Goal: Information Seeking & Learning: Learn about a topic

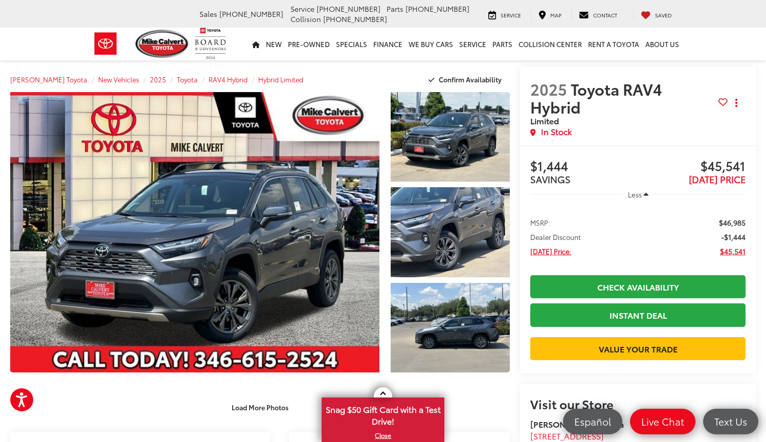
click at [696, 36] on nav "New New New Tundra Inventory Schedule Test Drive Model Research Toyota Reviews …" at bounding box center [383, 44] width 766 height 33
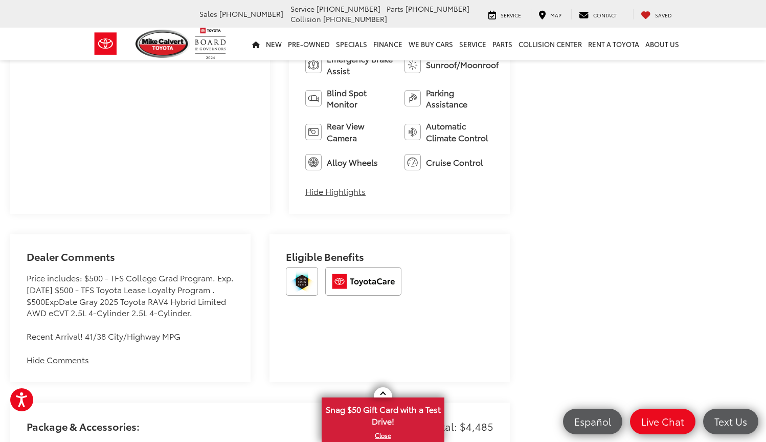
scroll to position [631, 0]
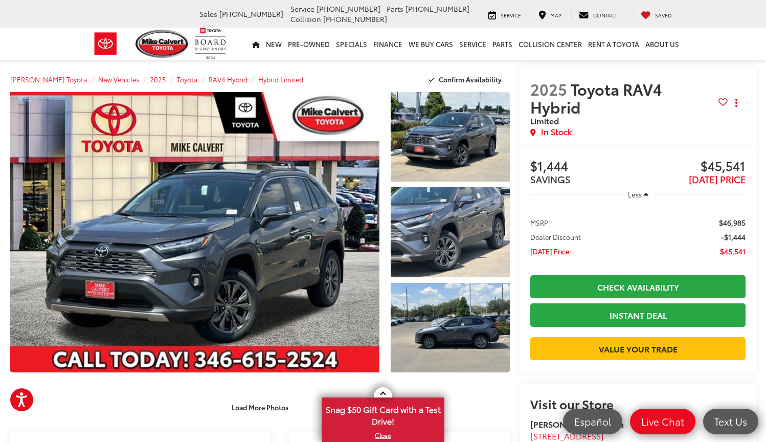
scroll to position [0, 0]
click at [545, 103] on span "Toyota RAV4 Hybrid" at bounding box center [596, 98] width 132 height 40
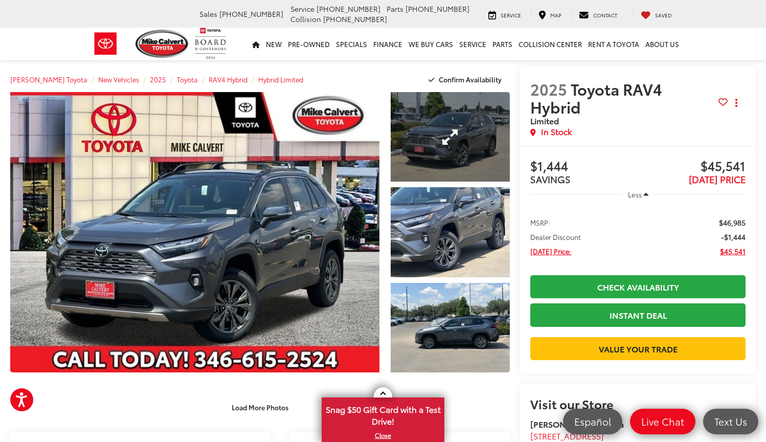
click at [457, 110] on link "Expand Photo 1" at bounding box center [451, 136] width 120 height 89
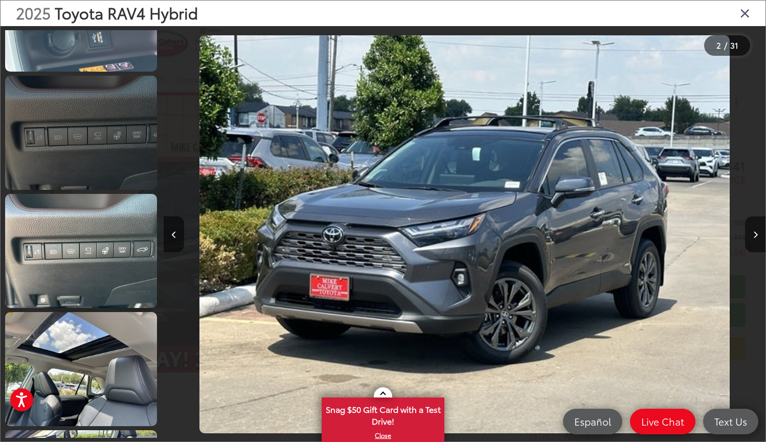
scroll to position [1732, 0]
click at [93, 165] on link at bounding box center [81, 132] width 152 height 114
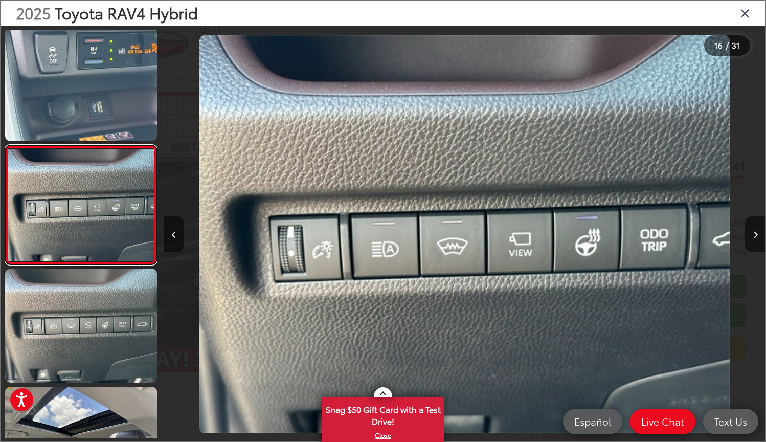
scroll to position [0, 9029]
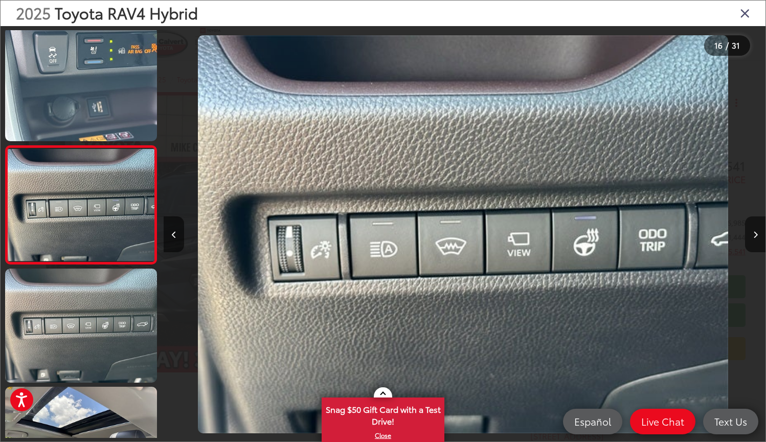
click at [617, 223] on div at bounding box center [690, 234] width 150 height 416
click at [661, 74] on div at bounding box center [690, 234] width 150 height 416
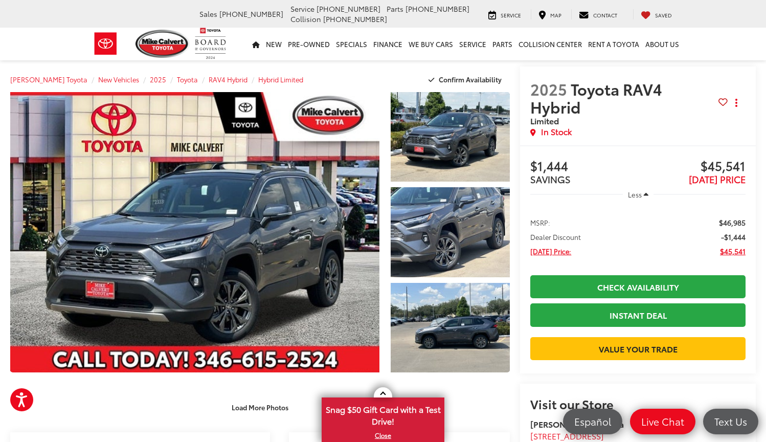
scroll to position [0, 0]
click at [724, 50] on nav "New New New Tundra Inventory Schedule Test Drive Model Research Toyota Reviews …" at bounding box center [383, 44] width 766 height 33
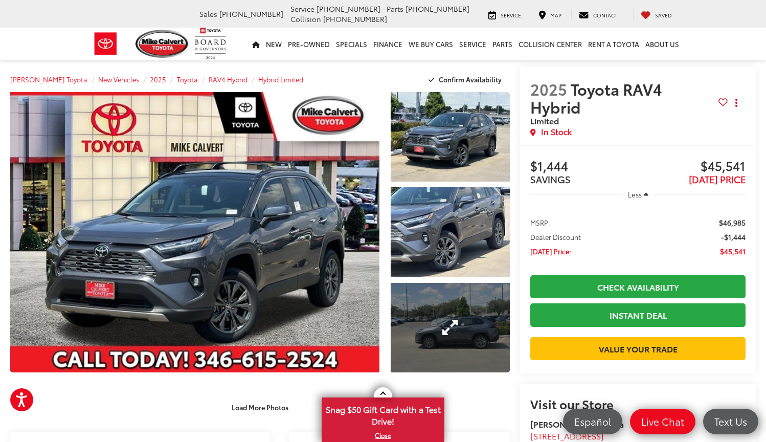
click at [448, 306] on link "Expand Photo 3" at bounding box center [451, 327] width 120 height 89
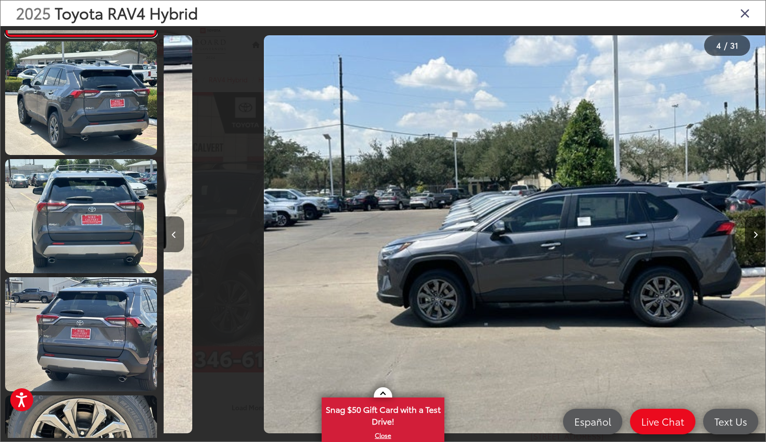
scroll to position [240, 0]
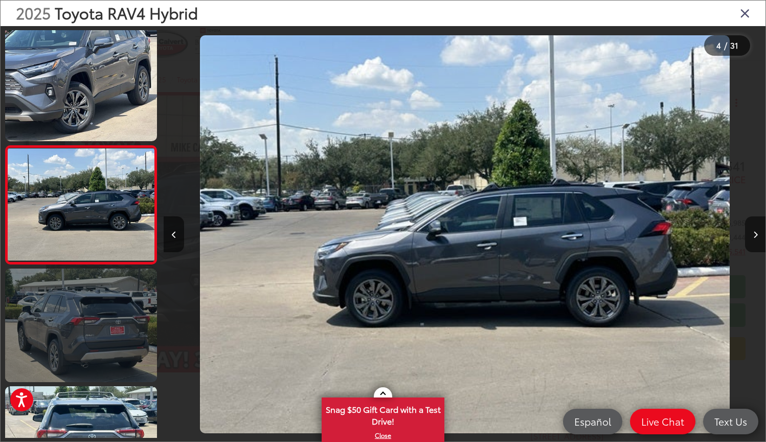
click at [79, 294] on link at bounding box center [81, 325] width 152 height 114
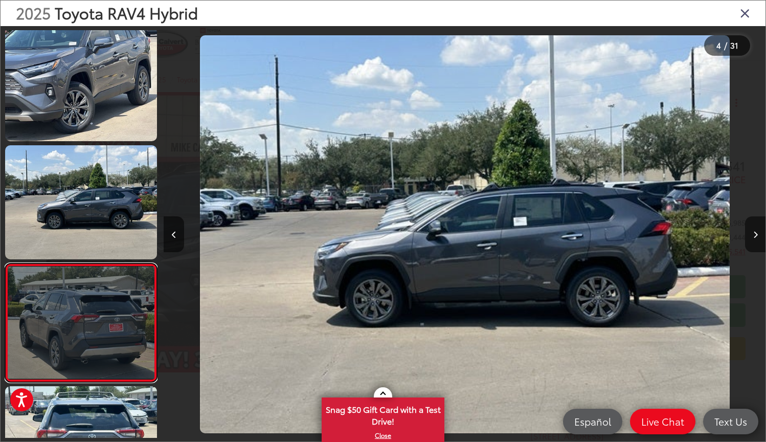
scroll to position [358, 0]
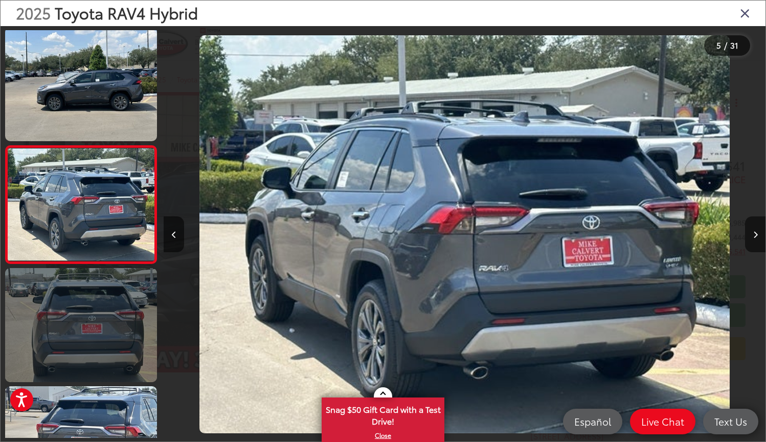
click at [81, 326] on link at bounding box center [81, 325] width 152 height 114
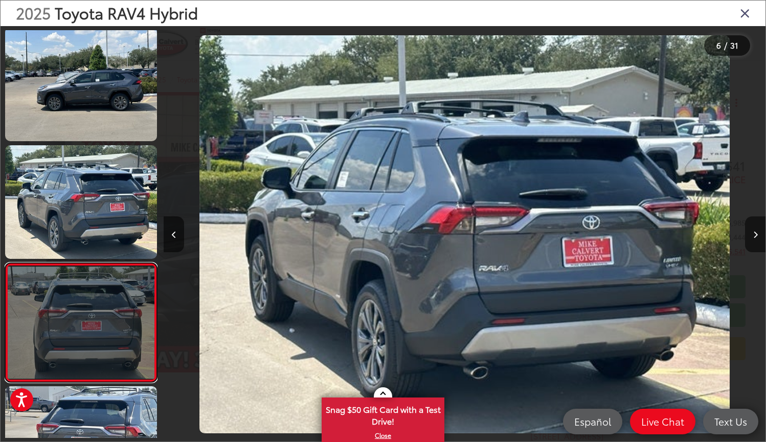
scroll to position [476, 0]
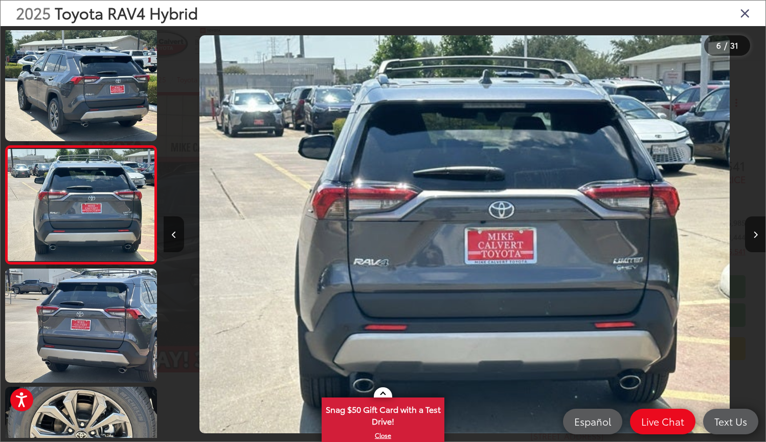
click at [343, 264] on img "2025 Toyota RAV4 Hybrid Hybrid Limited 5" at bounding box center [464, 234] width 530 height 398
click at [415, 254] on img "2025 Toyota RAV4 Hybrid Hybrid Limited 5" at bounding box center [464, 234] width 530 height 398
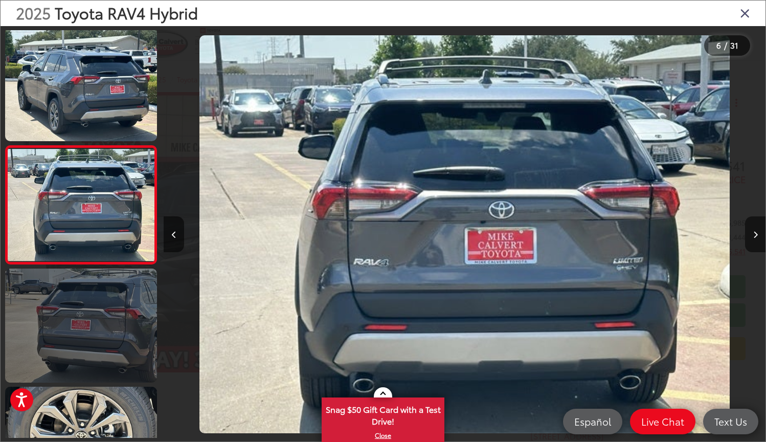
click at [80, 334] on link at bounding box center [81, 325] width 152 height 114
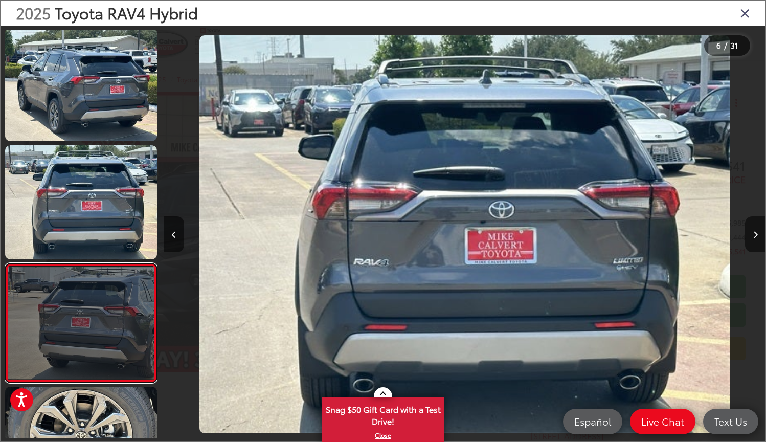
scroll to position [594, 0]
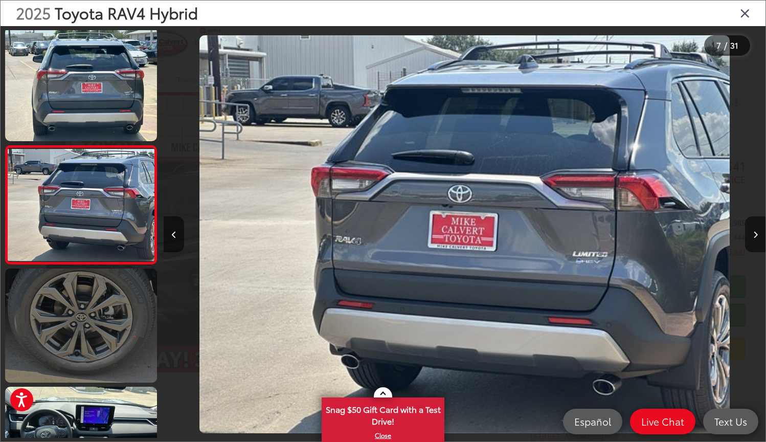
click at [80, 334] on link at bounding box center [81, 325] width 152 height 114
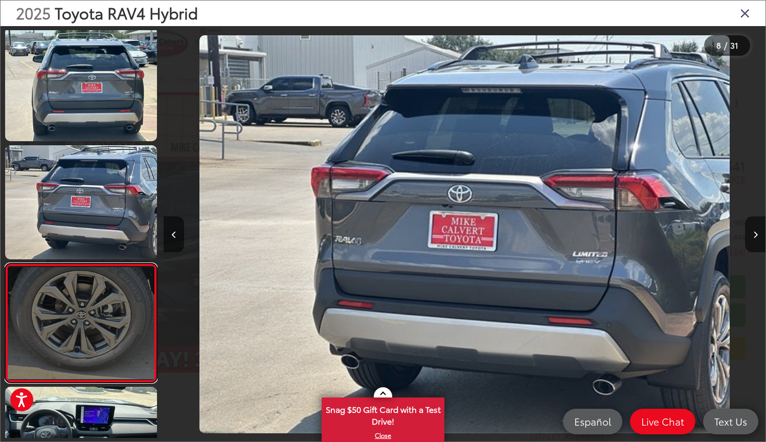
scroll to position [712, 0]
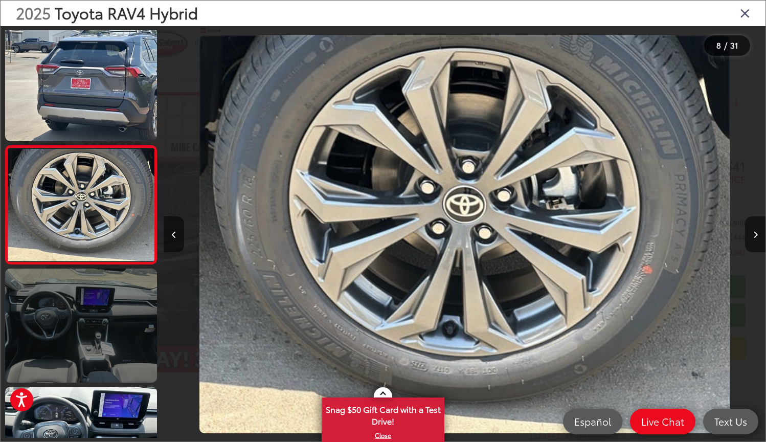
click at [71, 357] on link at bounding box center [81, 325] width 152 height 114
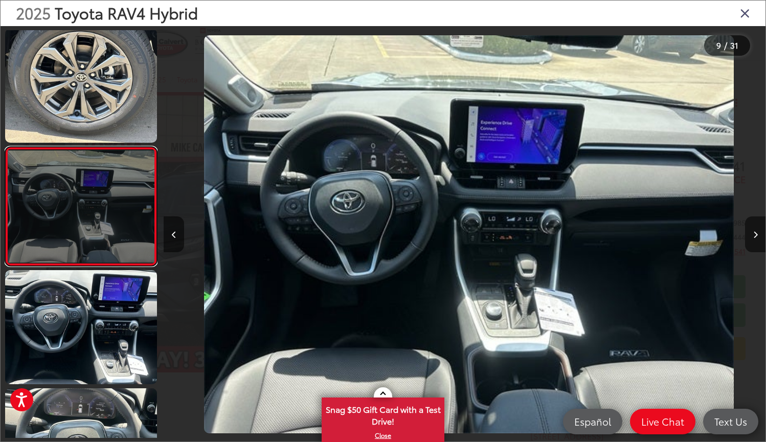
scroll to position [830, 0]
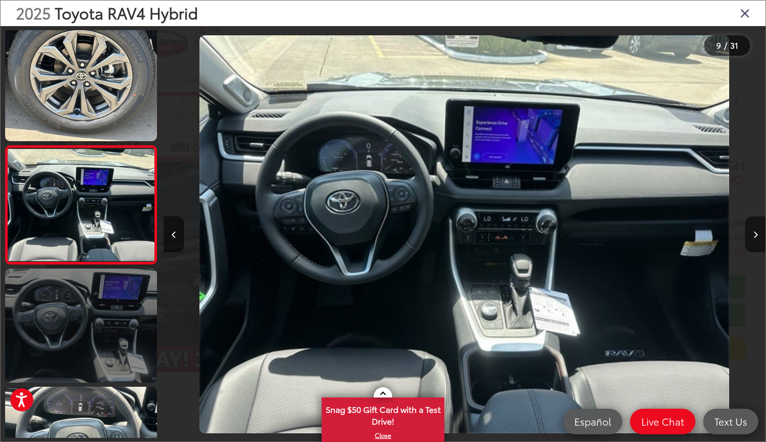
click at [70, 349] on link at bounding box center [81, 325] width 152 height 114
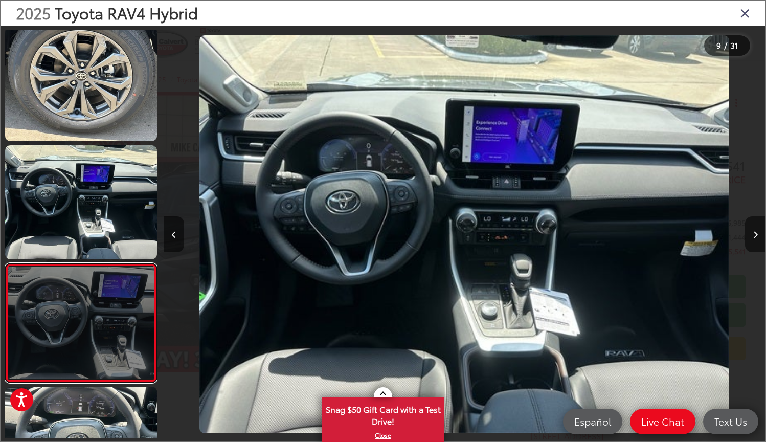
scroll to position [948, 0]
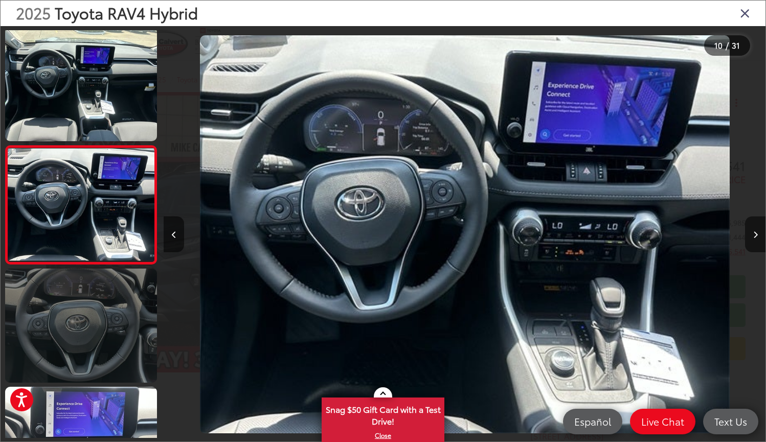
click at [70, 349] on link at bounding box center [81, 325] width 152 height 114
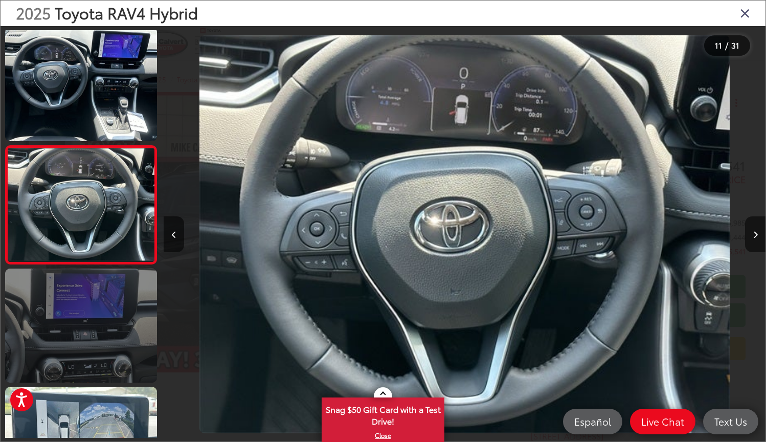
click at [70, 349] on link at bounding box center [81, 325] width 152 height 114
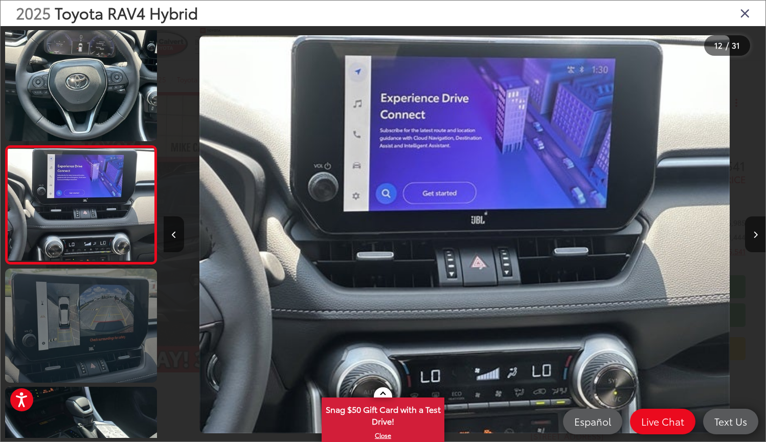
click at [70, 349] on link at bounding box center [81, 325] width 152 height 114
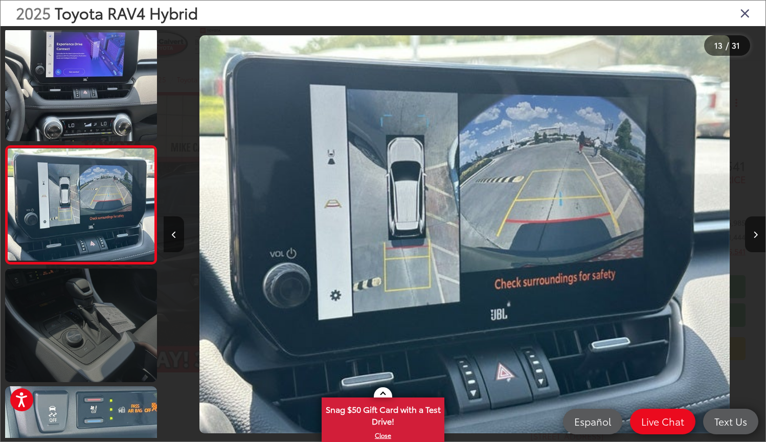
click at [70, 349] on link at bounding box center [81, 325] width 152 height 114
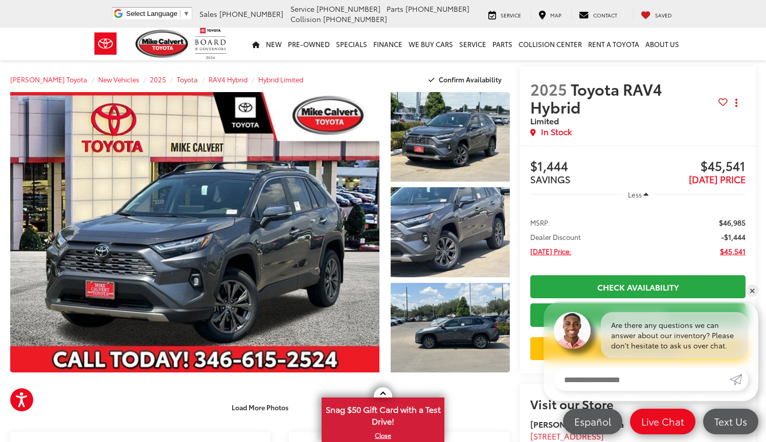
click at [177, 79] on span "Toyota" at bounding box center [187, 79] width 21 height 9
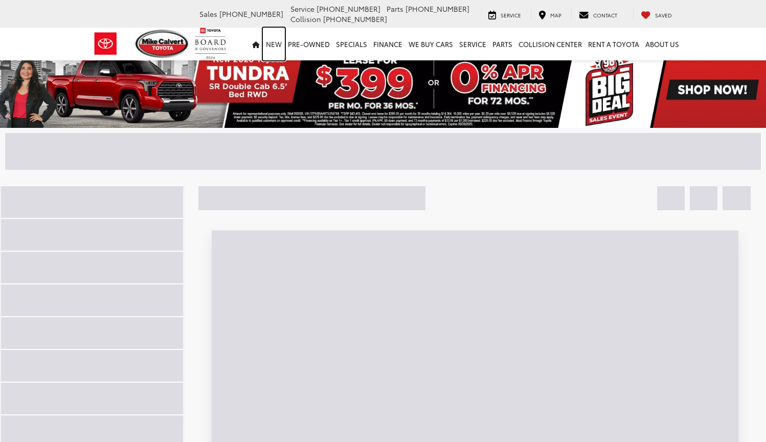
click at [280, 44] on link "New" at bounding box center [274, 44] width 22 height 33
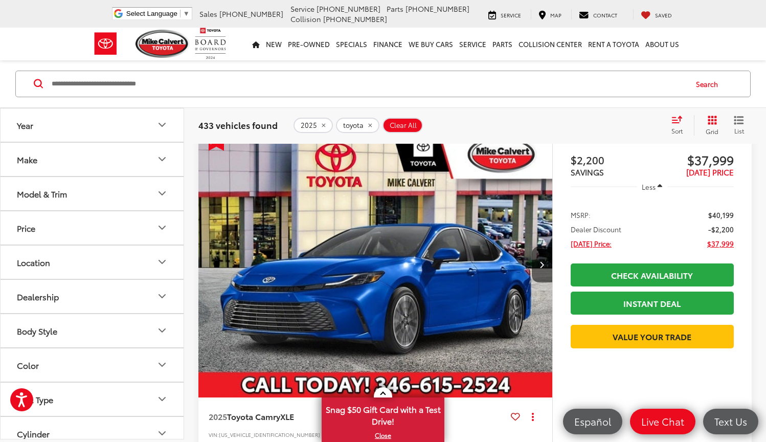
click at [80, 167] on button "Make" at bounding box center [93, 159] width 184 height 33
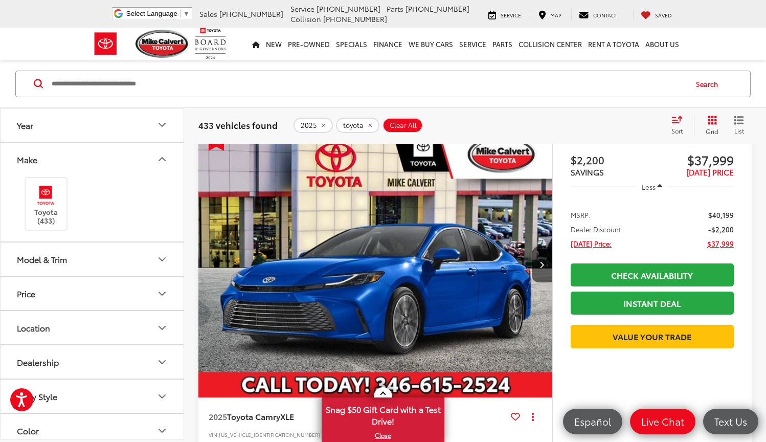
click at [67, 255] on div "Model & Trim" at bounding box center [42, 259] width 50 height 10
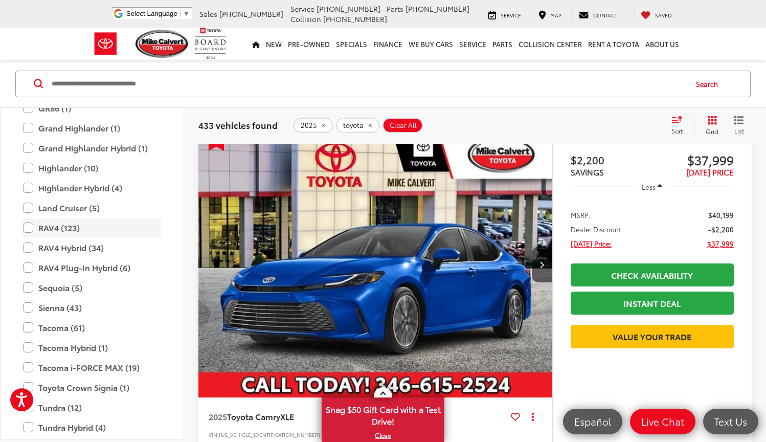
scroll to position [405, 0]
click at [69, 266] on label "RAV4 Plug-In Hybrid (6)" at bounding box center [92, 267] width 138 height 18
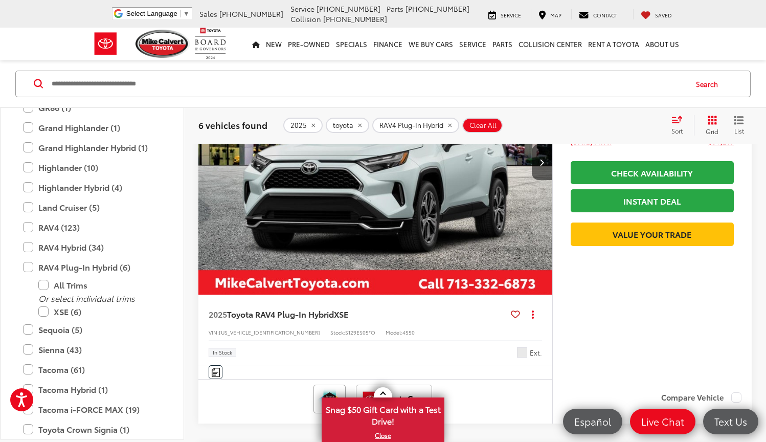
scroll to position [1008, 0]
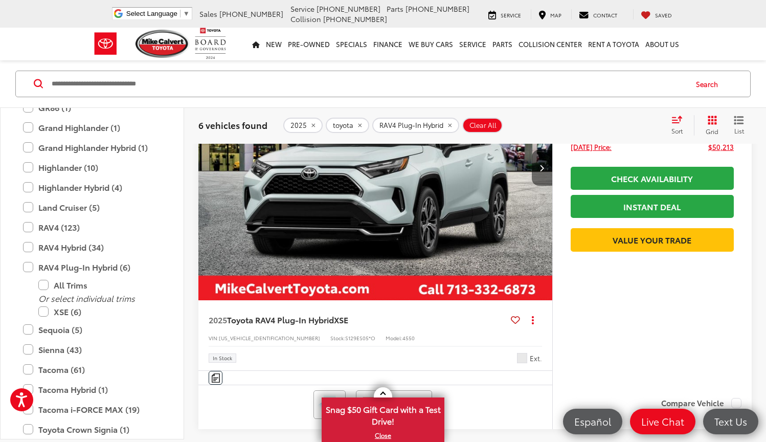
click at [546, 168] on button "Next image" at bounding box center [542, 168] width 20 height 36
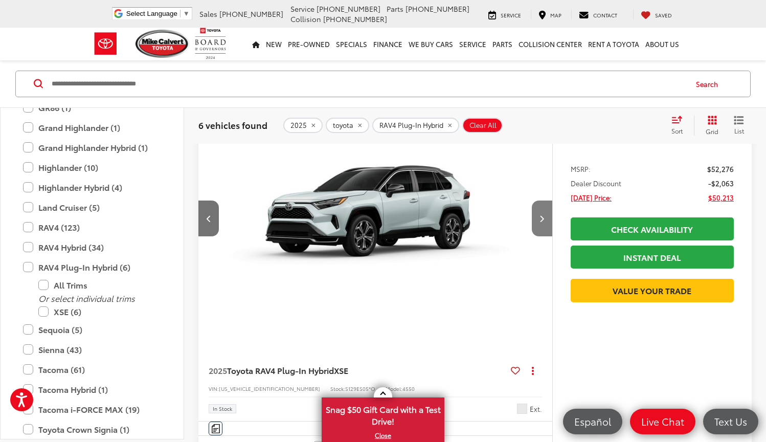
scroll to position [947, 0]
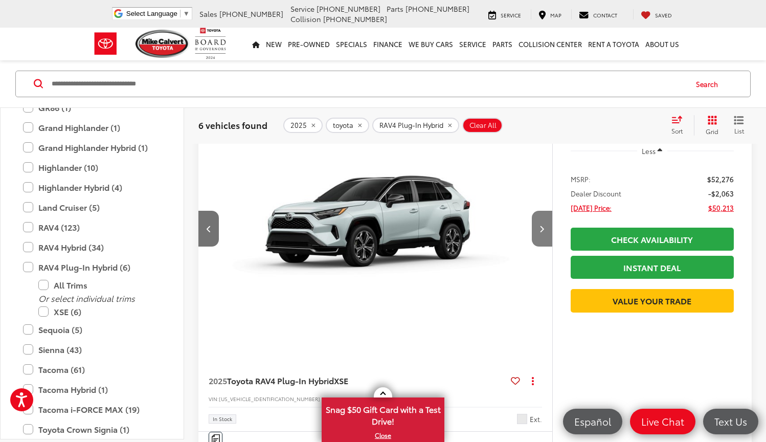
click at [540, 239] on button "Next image" at bounding box center [542, 229] width 20 height 36
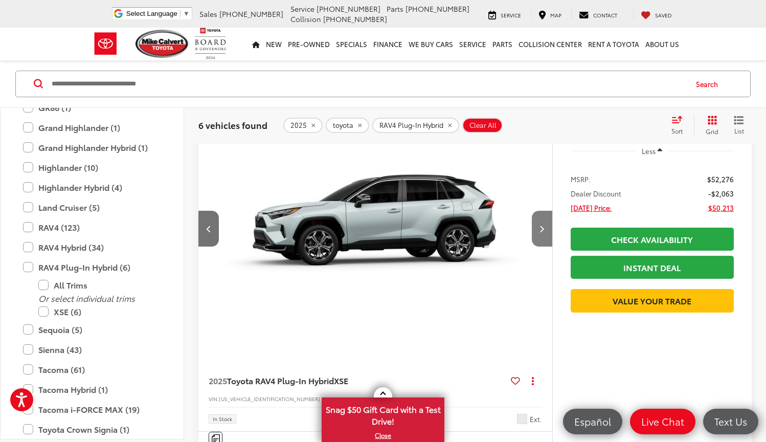
click at [540, 239] on button "Next image" at bounding box center [542, 229] width 20 height 36
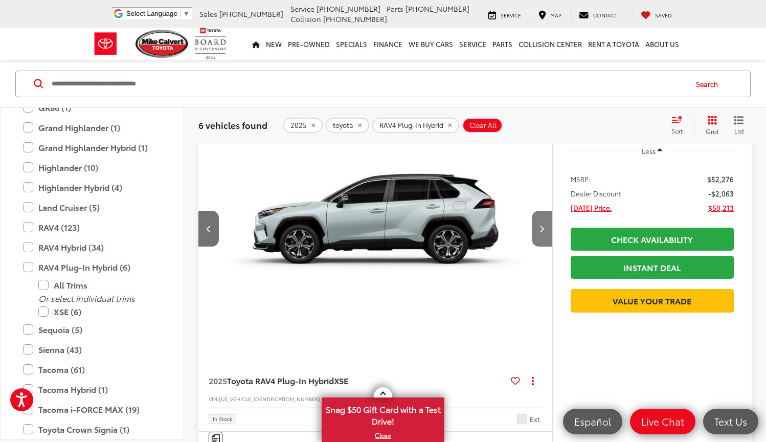
click at [540, 239] on button "Next image" at bounding box center [542, 229] width 20 height 36
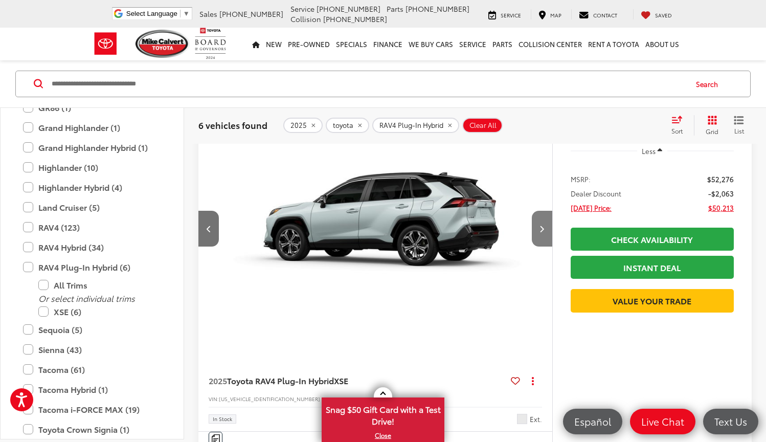
click at [540, 239] on button "Next image" at bounding box center [542, 229] width 20 height 36
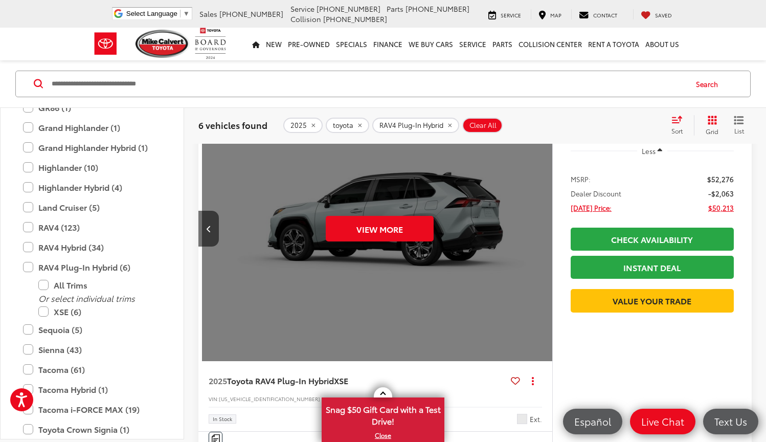
scroll to position [0, 1777]
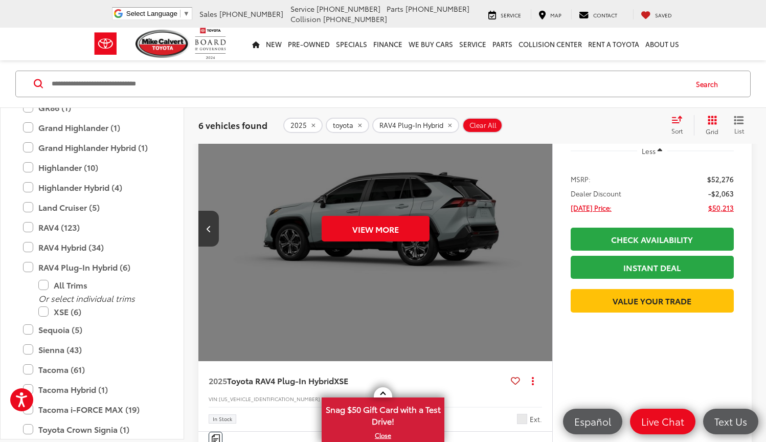
click at [540, 239] on div "View More" at bounding box center [375, 229] width 355 height 266
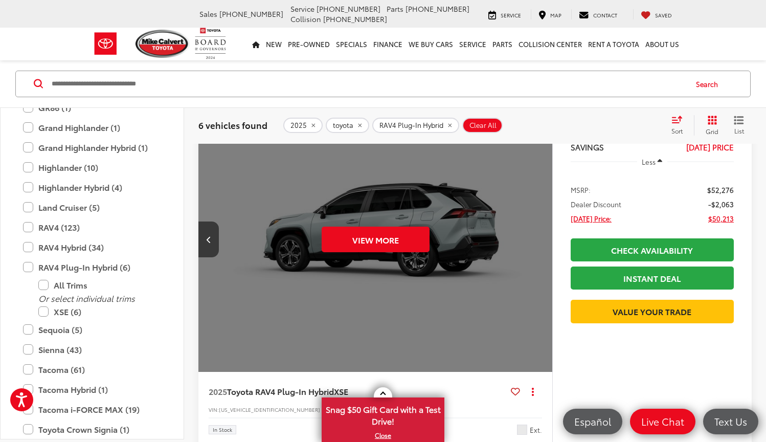
scroll to position [903, 0]
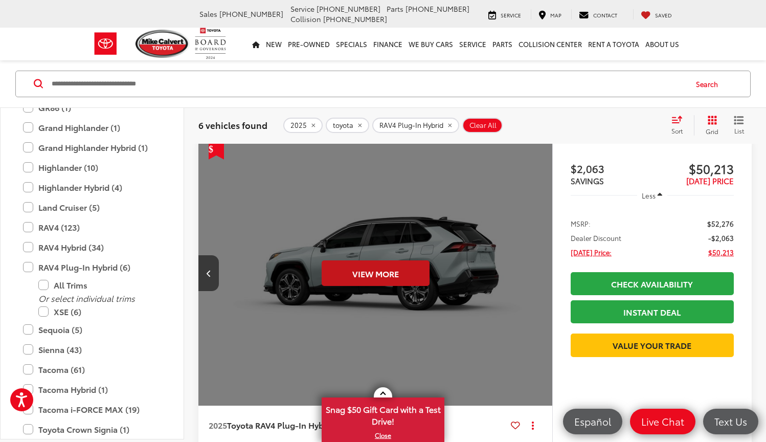
click at [397, 280] on button "View More" at bounding box center [376, 273] width 108 height 26
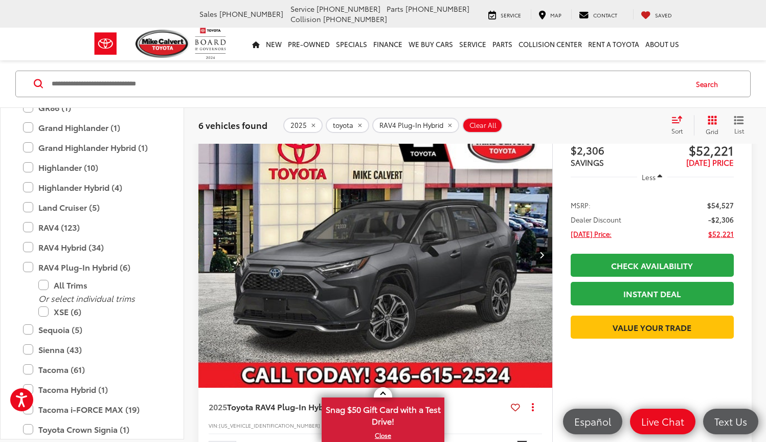
scroll to position [2163, 0]
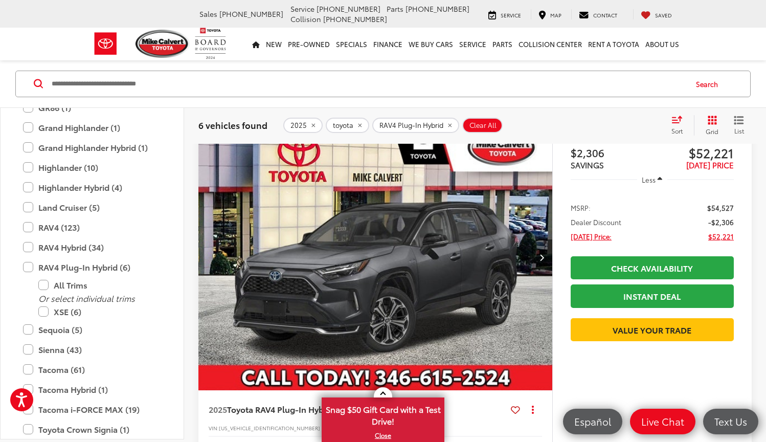
click at [359, 252] on img "2025 Toyota RAV4 Plug-In Hybrid XSE 0" at bounding box center [375, 257] width 355 height 266
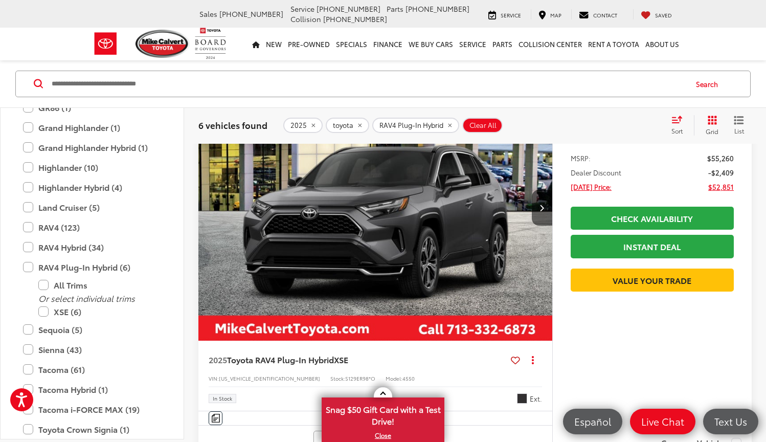
scroll to position [1387, 0]
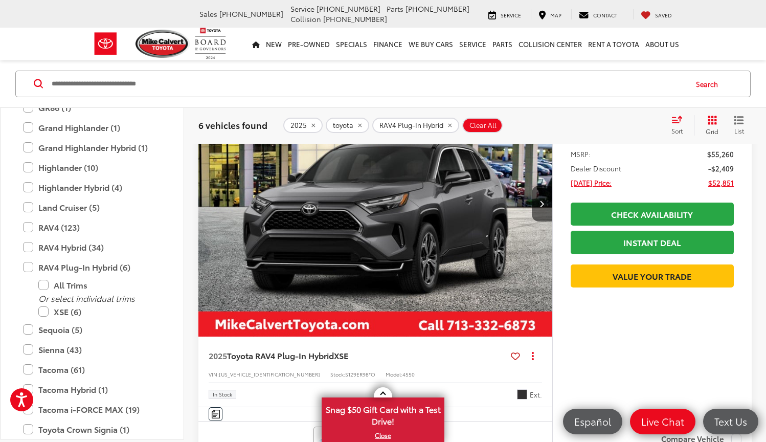
click at [372, 203] on img "2025 Toyota RAV4 Plug-In Hybrid XSE 0" at bounding box center [375, 204] width 355 height 266
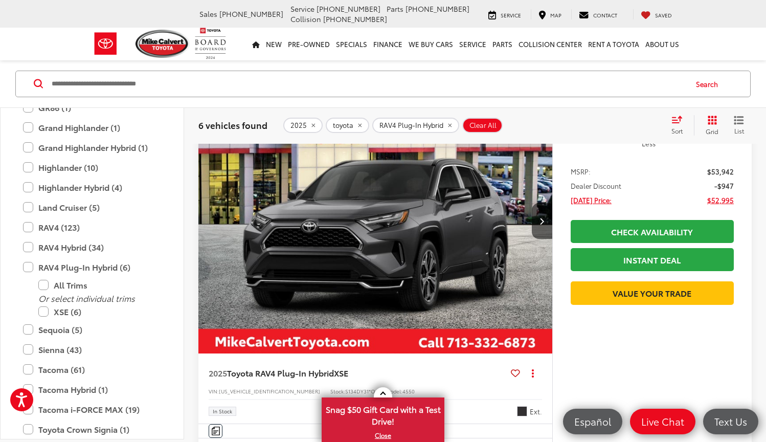
scroll to position [1787, 0]
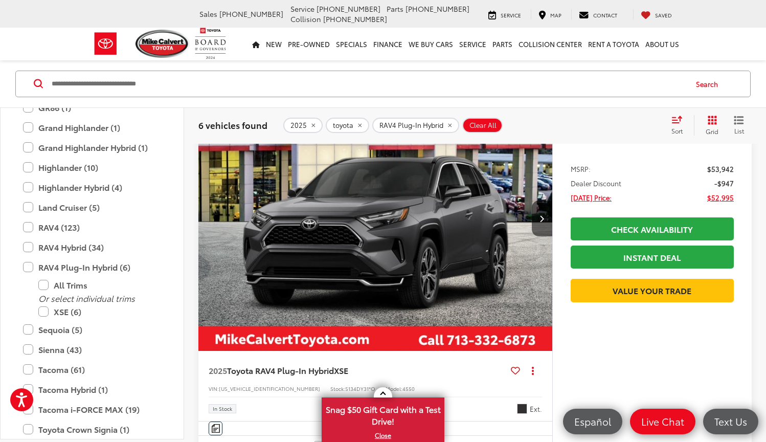
click at [372, 211] on img "2025 Toyota RAV4 Plug-In Hybrid XSE 0" at bounding box center [375, 218] width 355 height 266
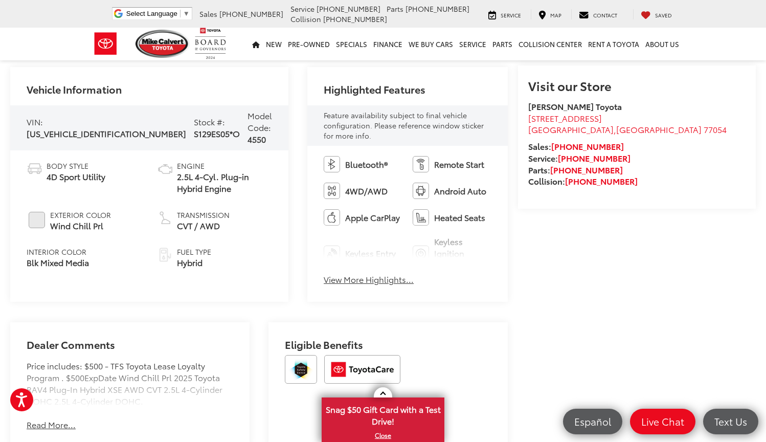
scroll to position [364, 0]
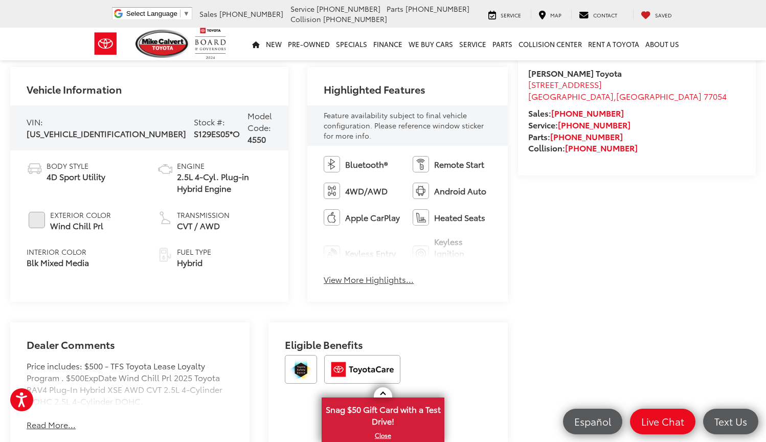
click at [340, 274] on button "View More Highlights..." at bounding box center [369, 280] width 90 height 12
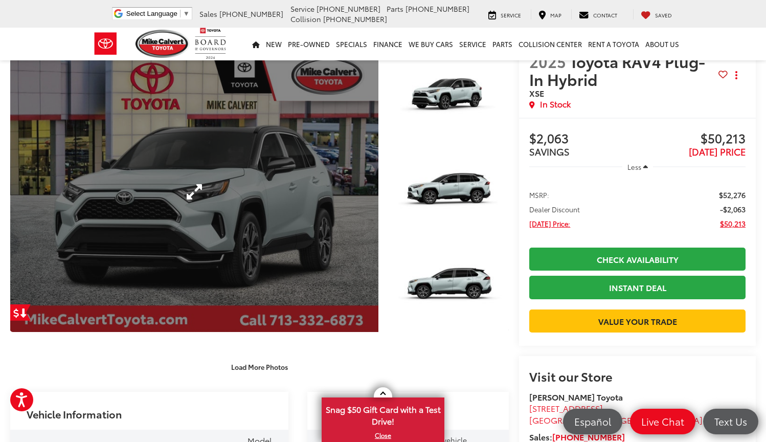
scroll to position [23, 0]
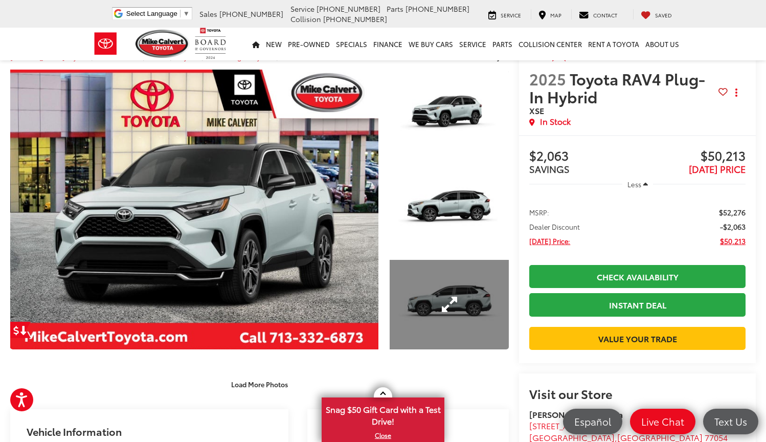
click at [439, 285] on link "Expand Photo 3" at bounding box center [449, 304] width 119 height 89
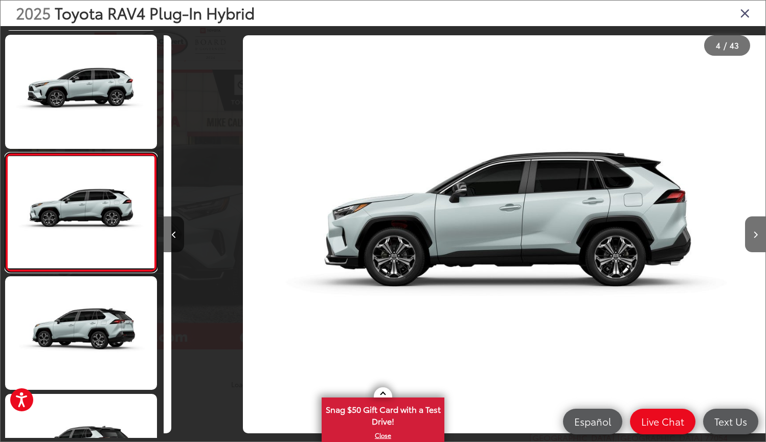
scroll to position [0, 1805]
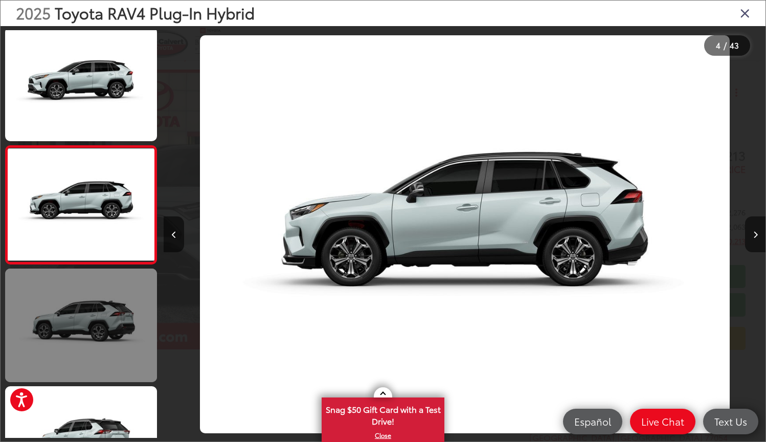
click at [63, 320] on link at bounding box center [81, 325] width 152 height 114
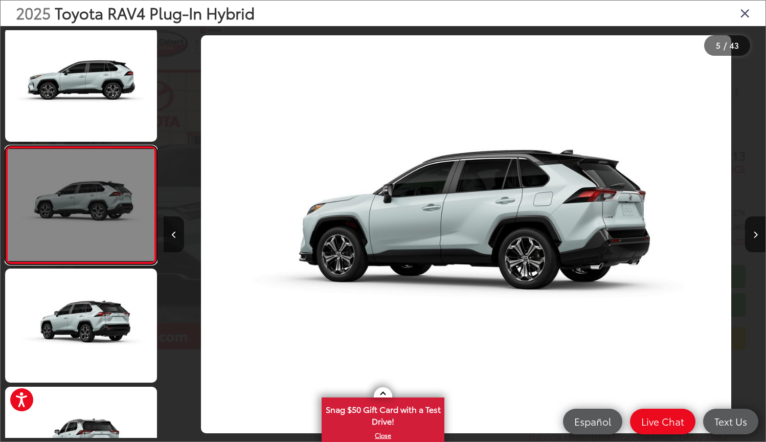
scroll to position [358, 0]
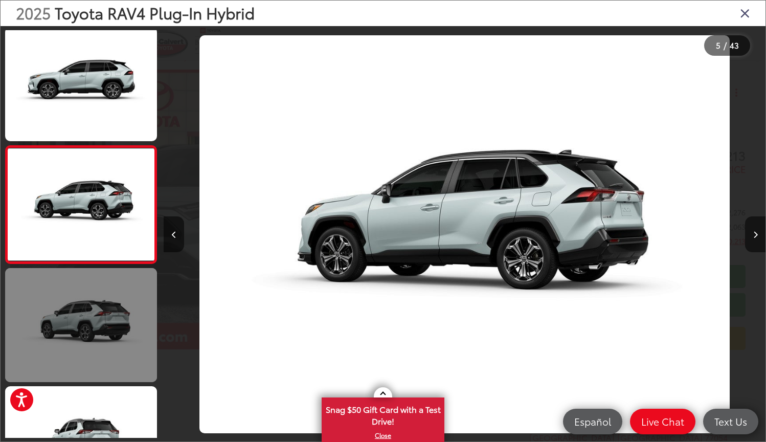
click at [63, 321] on link at bounding box center [81, 325] width 152 height 114
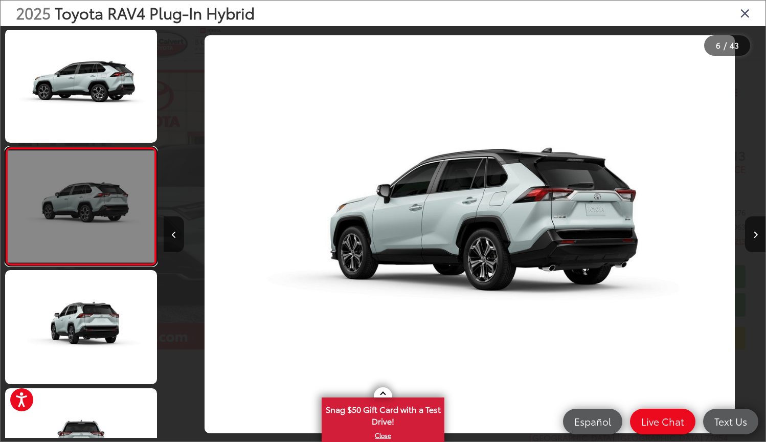
scroll to position [476, 0]
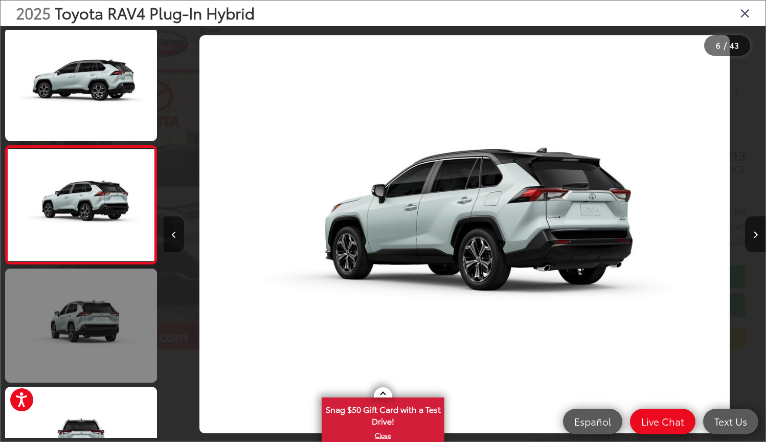
click at [63, 321] on link at bounding box center [81, 325] width 152 height 114
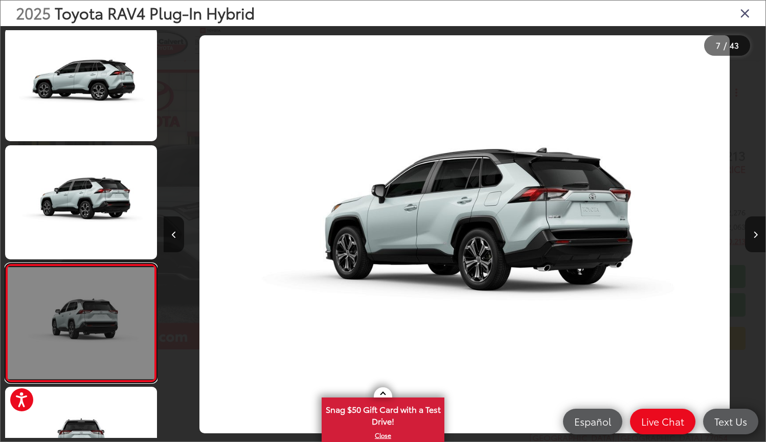
scroll to position [594, 0]
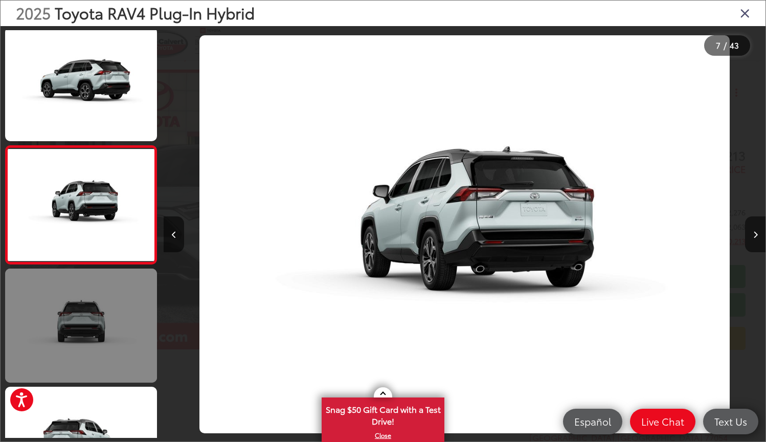
click at [63, 321] on link at bounding box center [81, 325] width 152 height 114
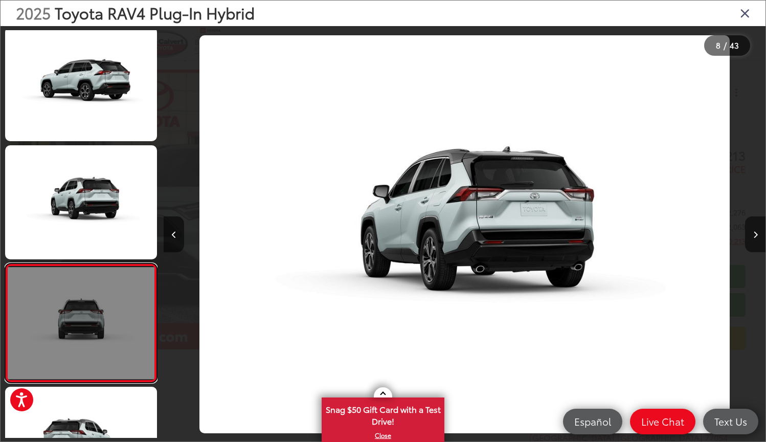
scroll to position [0, 0]
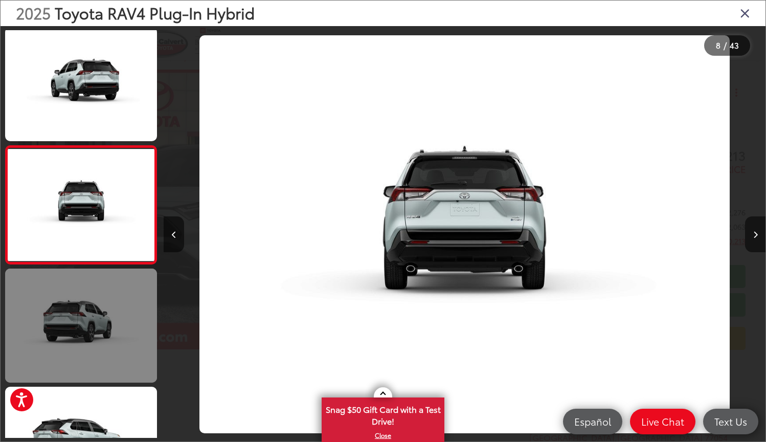
click at [63, 321] on link at bounding box center [81, 325] width 152 height 114
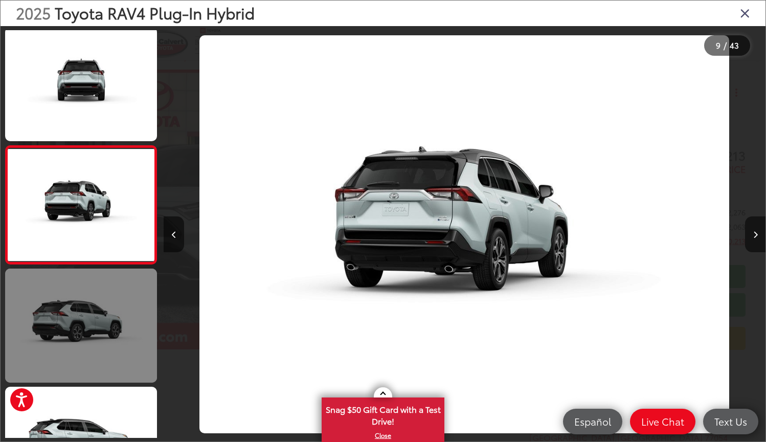
click at [63, 321] on link at bounding box center [81, 325] width 152 height 114
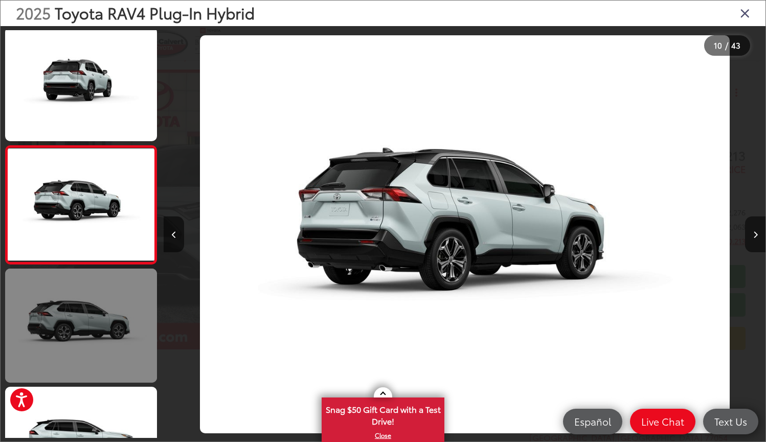
click at [63, 321] on link at bounding box center [81, 325] width 152 height 114
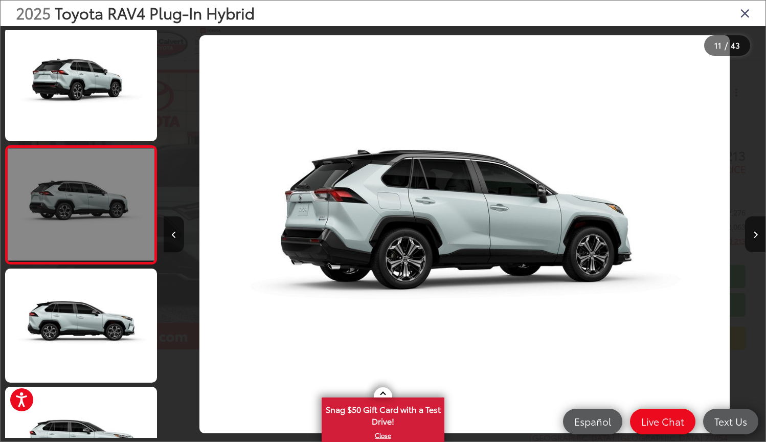
click at [63, 321] on link at bounding box center [81, 325] width 152 height 114
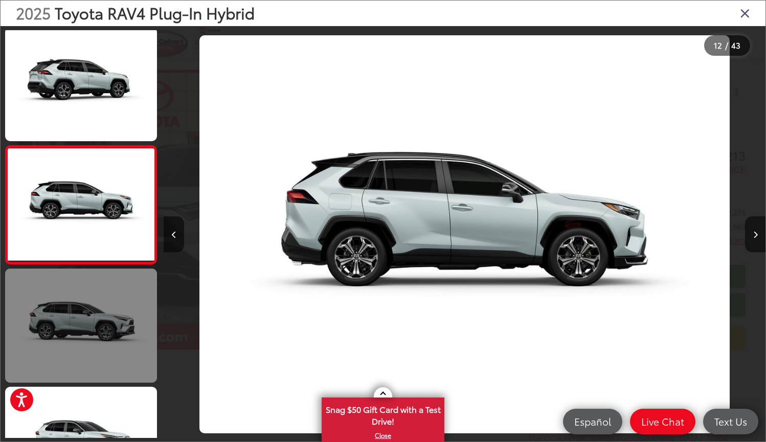
click at [63, 321] on link at bounding box center [81, 325] width 152 height 114
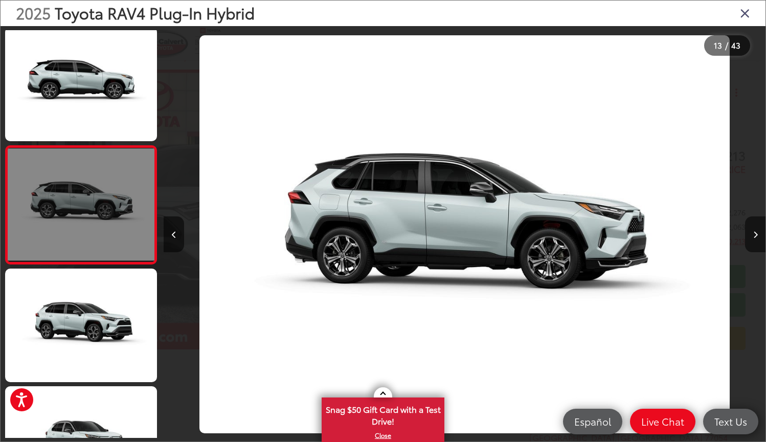
click at [63, 321] on link at bounding box center [81, 325] width 152 height 114
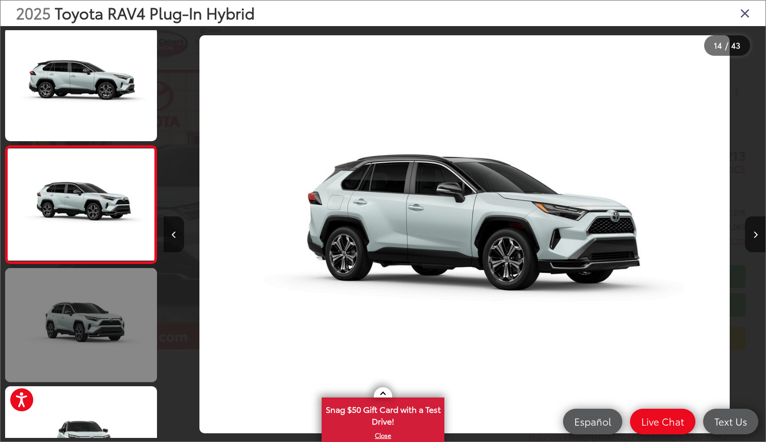
click at [63, 321] on link at bounding box center [81, 325] width 152 height 114
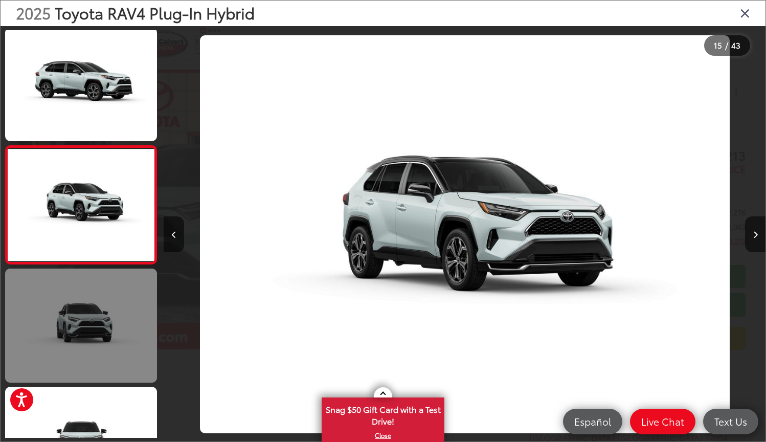
click at [63, 321] on link at bounding box center [81, 325] width 152 height 114
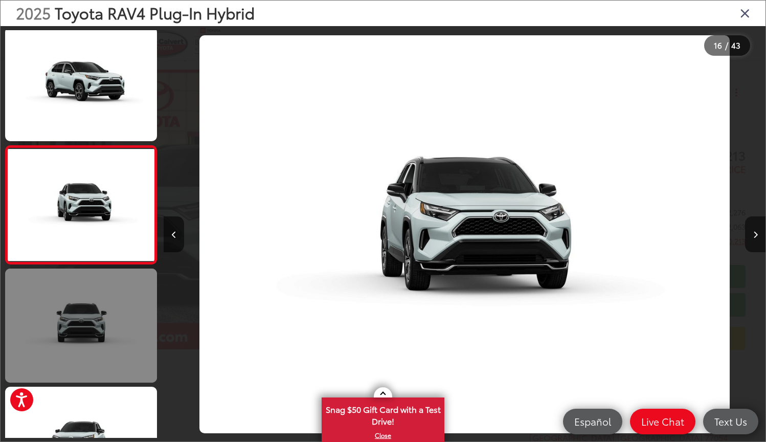
click at [63, 321] on link at bounding box center [81, 325] width 152 height 114
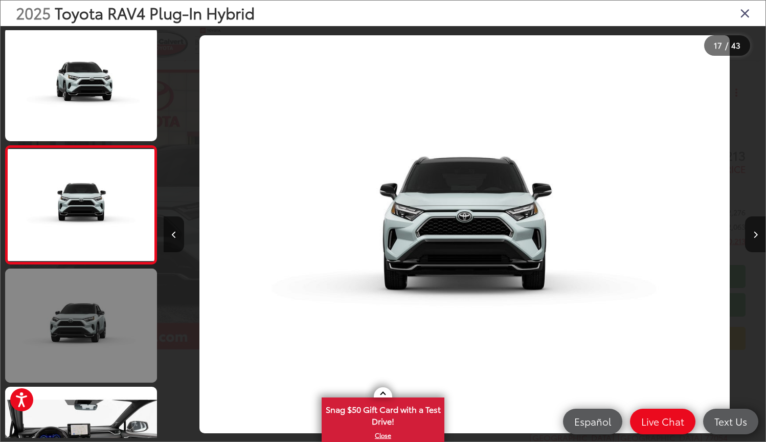
click at [62, 321] on link at bounding box center [81, 325] width 152 height 114
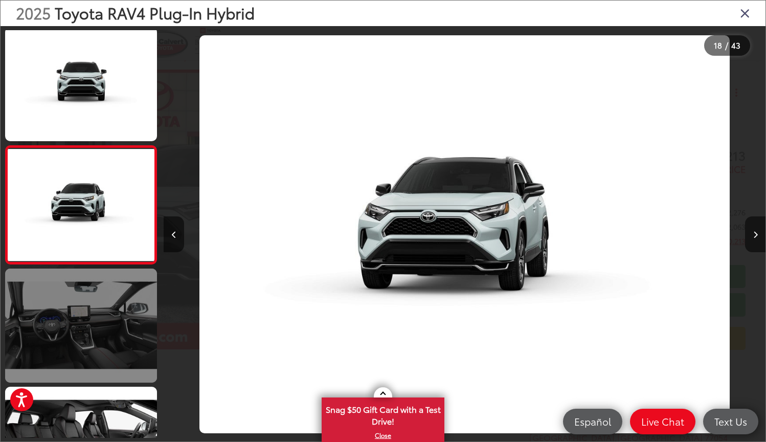
click at [62, 321] on link at bounding box center [81, 325] width 152 height 114
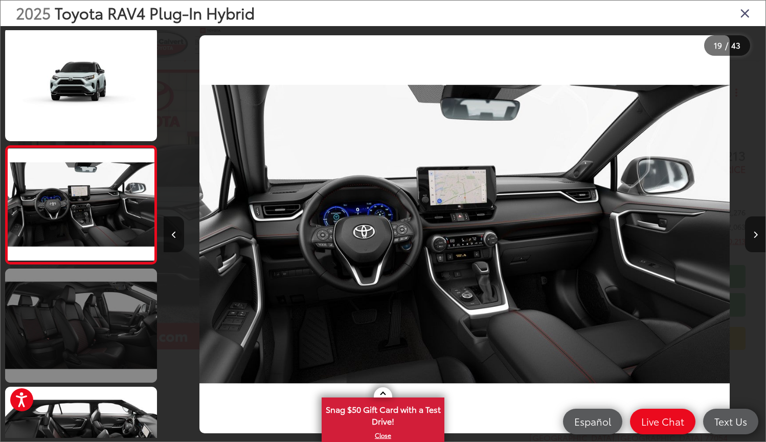
click at [62, 321] on link at bounding box center [81, 325] width 152 height 114
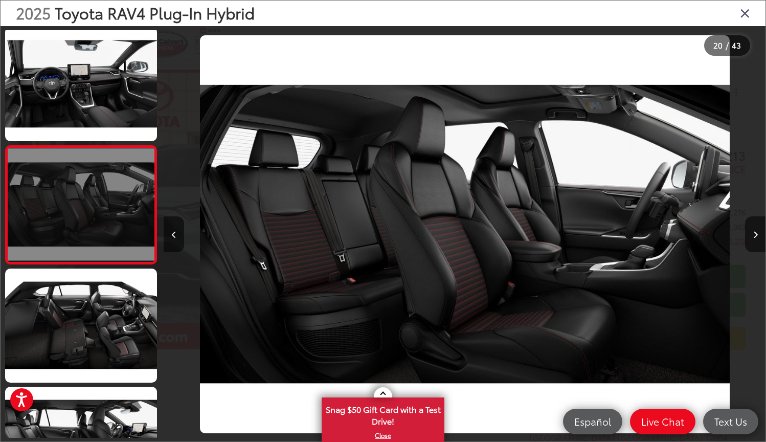
click at [48, 254] on link at bounding box center [81, 204] width 152 height 119
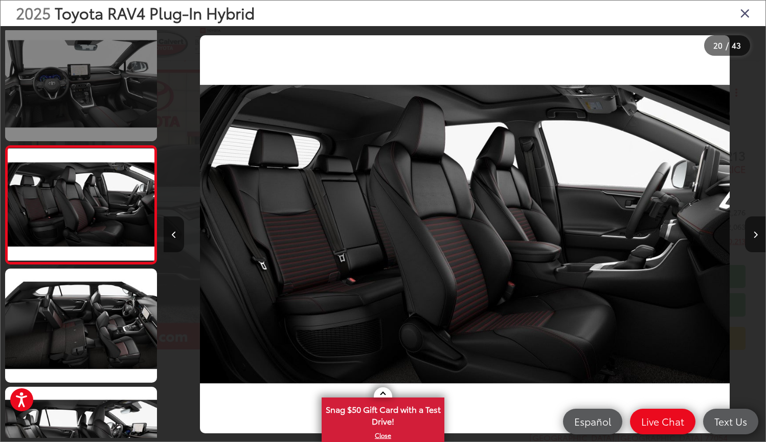
click at [91, 87] on link at bounding box center [81, 84] width 152 height 114
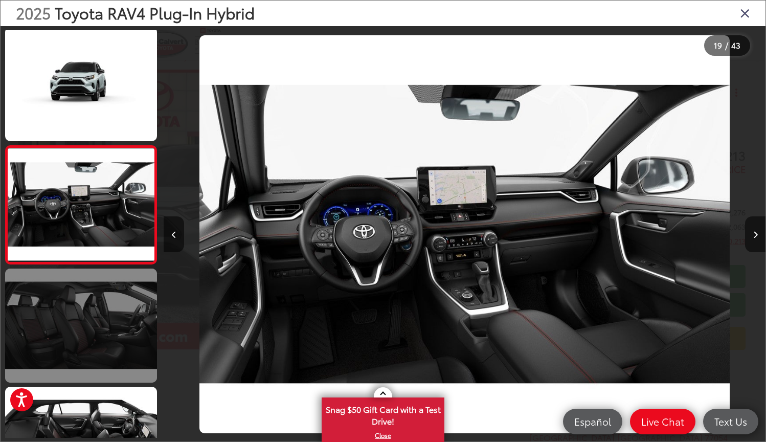
click at [110, 343] on link at bounding box center [81, 325] width 152 height 114
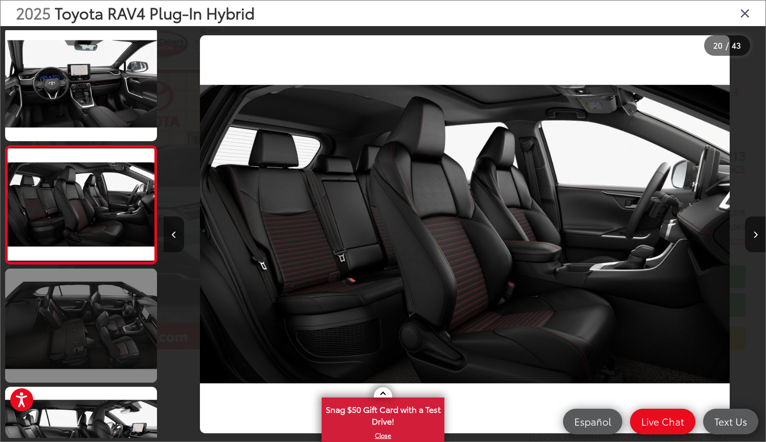
click at [108, 349] on link at bounding box center [81, 325] width 152 height 114
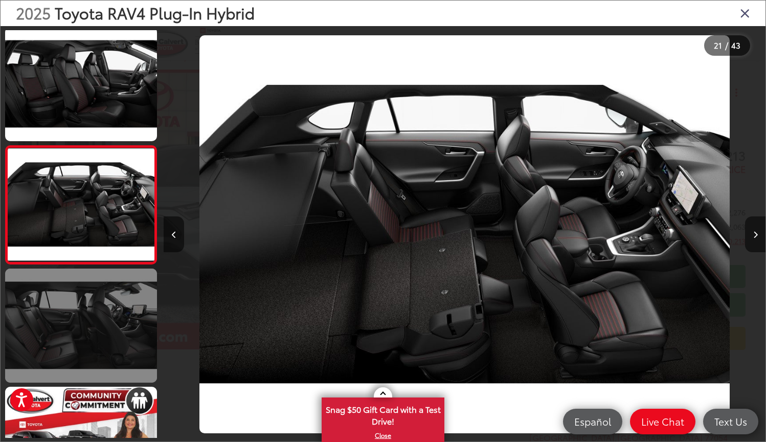
click at [105, 378] on link at bounding box center [81, 325] width 152 height 114
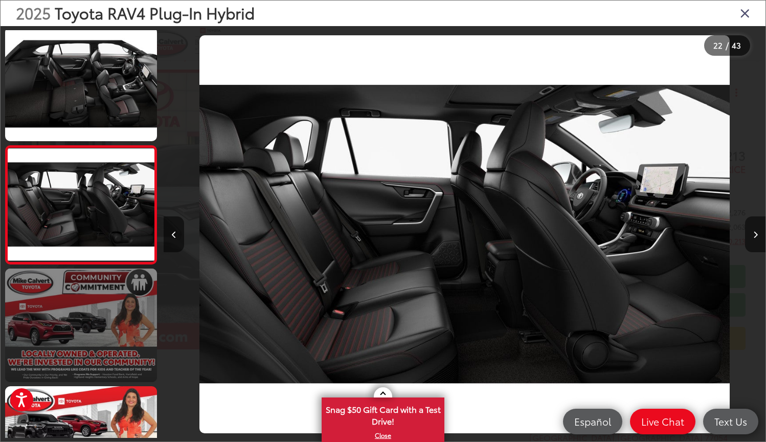
click at [88, 358] on link at bounding box center [81, 325] width 152 height 114
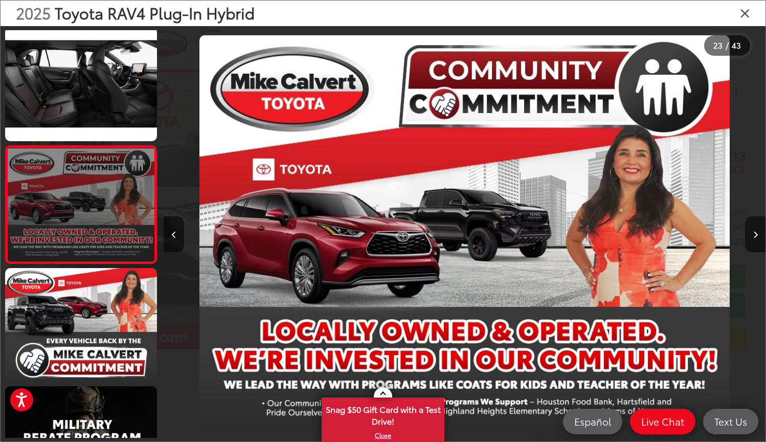
click at [88, 358] on link at bounding box center [81, 325] width 152 height 114
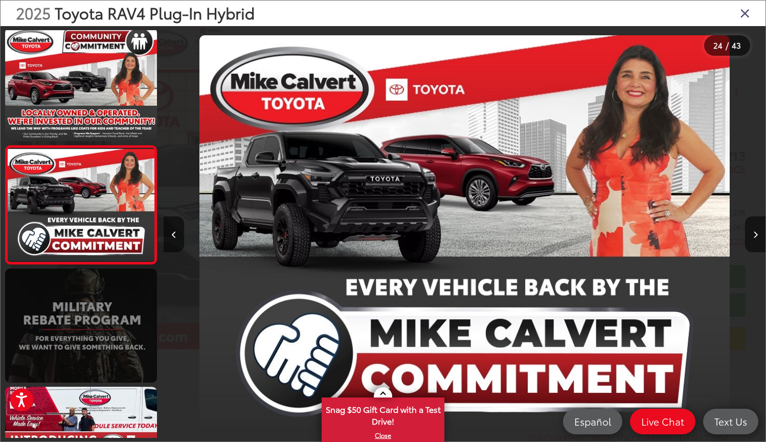
click at [88, 358] on link at bounding box center [81, 325] width 152 height 114
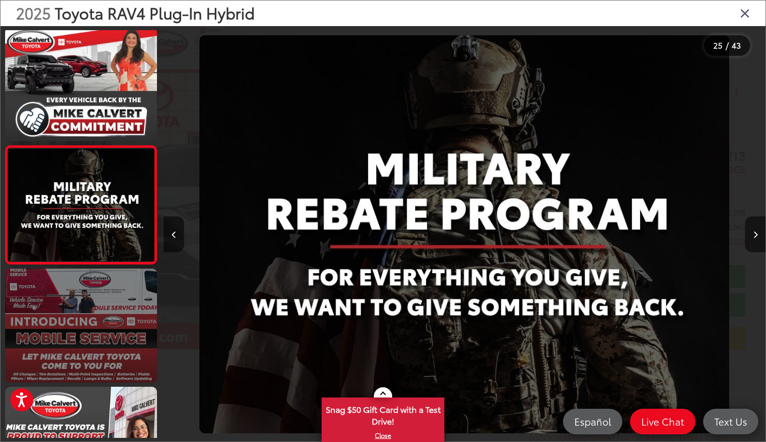
click at [88, 358] on link at bounding box center [81, 325] width 152 height 114
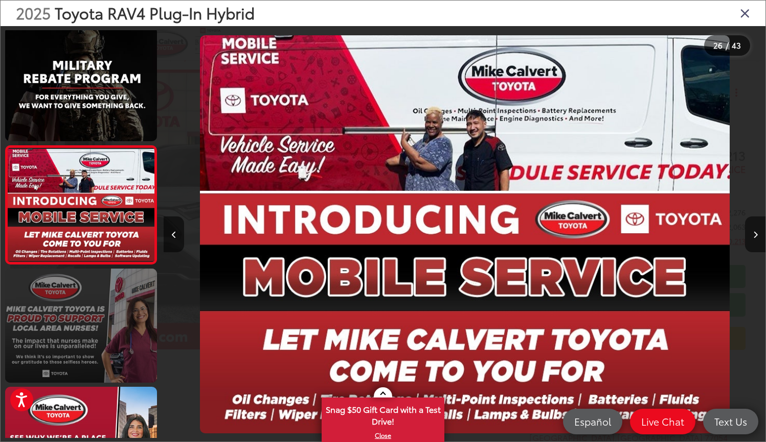
click at [88, 358] on link at bounding box center [81, 325] width 152 height 114
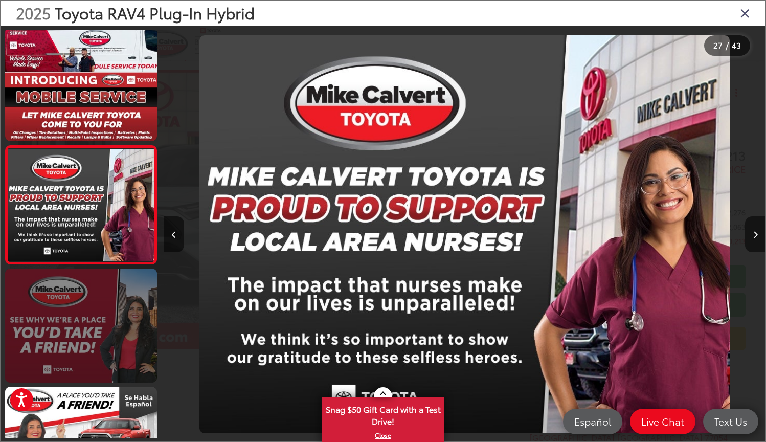
click at [88, 358] on link at bounding box center [81, 325] width 152 height 114
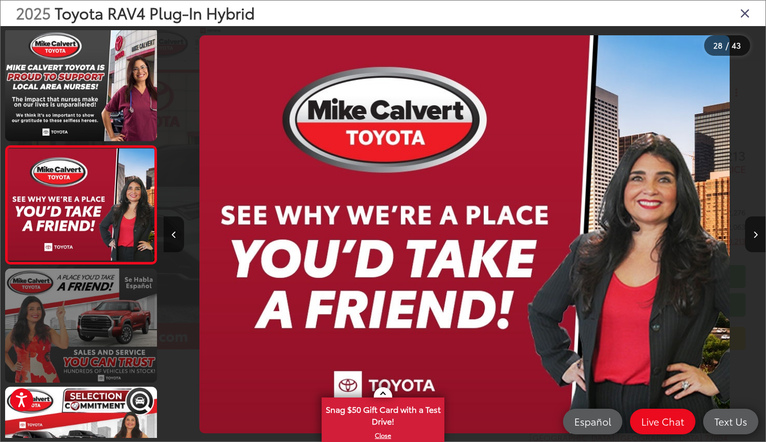
click at [88, 358] on link at bounding box center [81, 325] width 152 height 114
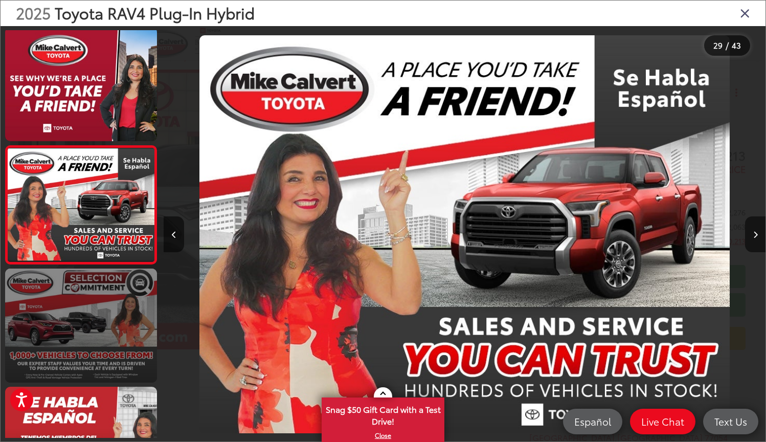
click at [88, 358] on link at bounding box center [81, 325] width 152 height 114
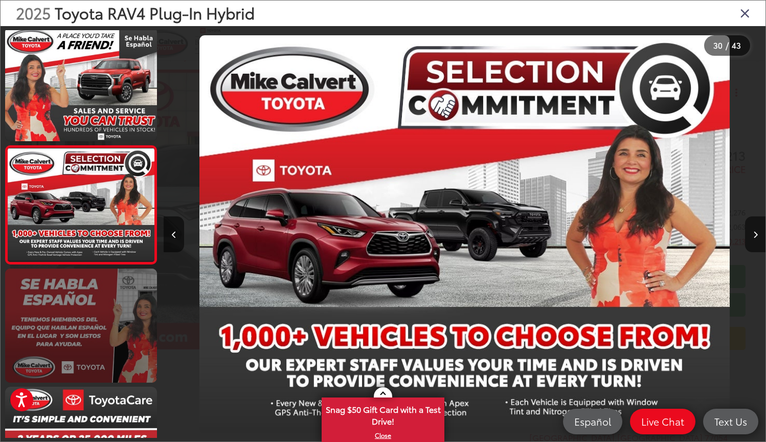
click at [88, 358] on link at bounding box center [81, 325] width 152 height 114
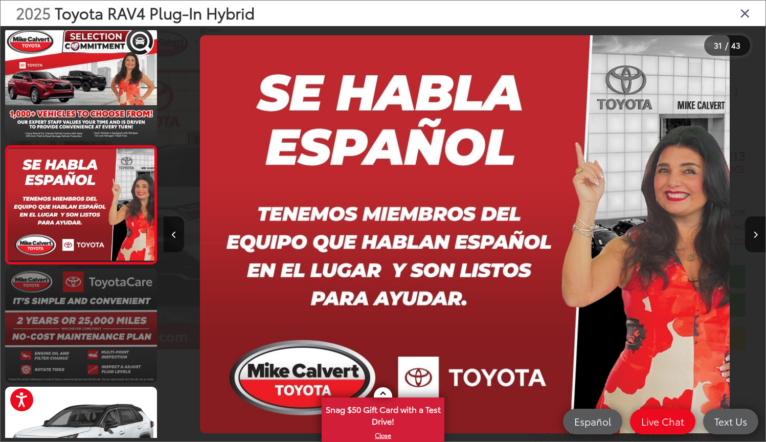
click at [88, 358] on link at bounding box center [81, 325] width 152 height 114
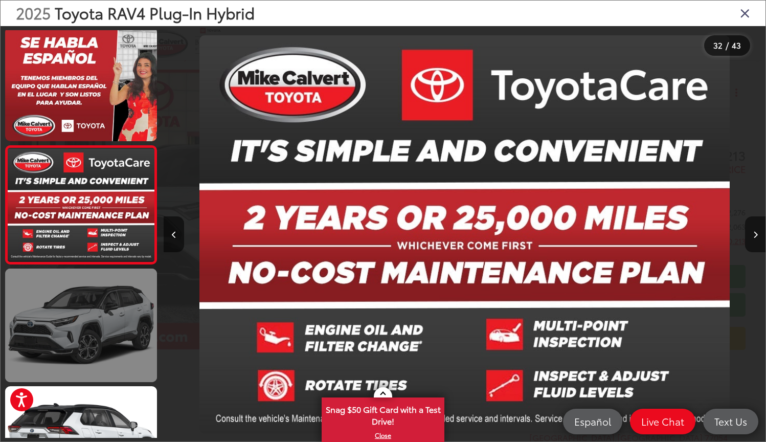
click at [88, 358] on link at bounding box center [81, 325] width 152 height 114
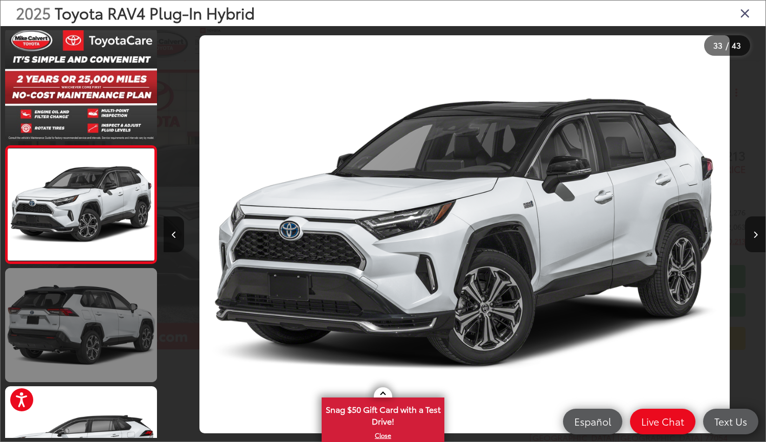
click at [88, 358] on link at bounding box center [81, 325] width 152 height 114
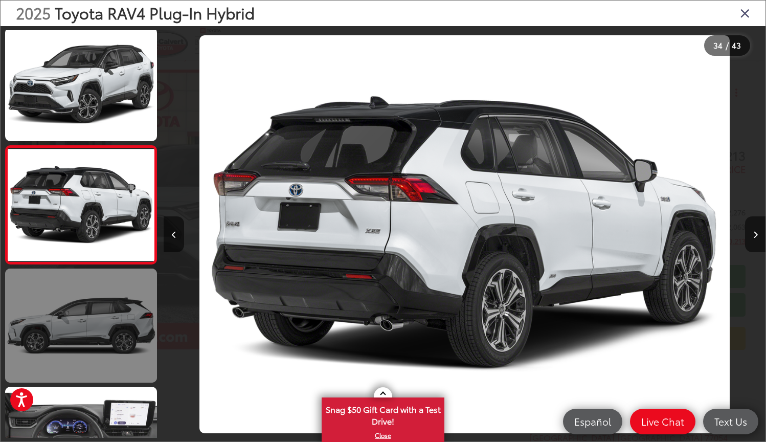
click at [88, 358] on link at bounding box center [81, 325] width 152 height 114
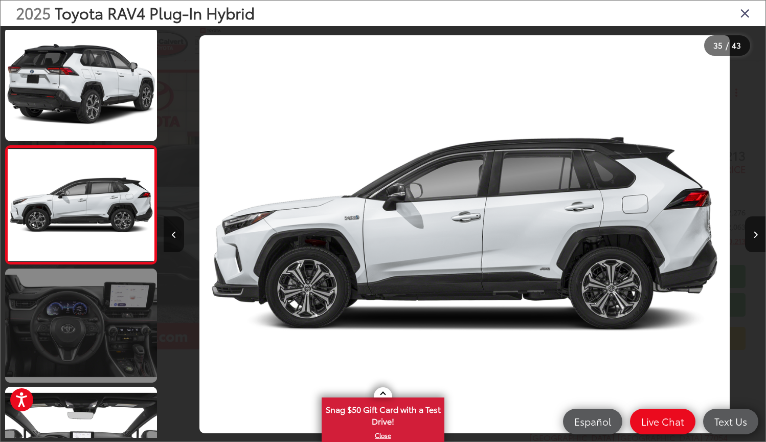
click at [88, 358] on link at bounding box center [81, 325] width 152 height 114
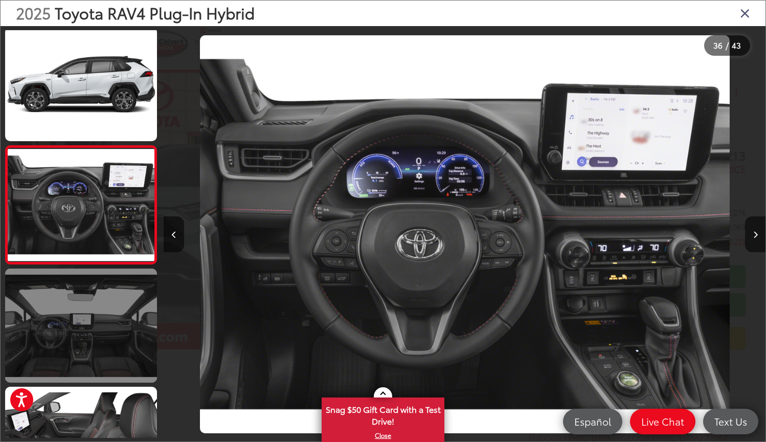
click at [89, 357] on link at bounding box center [81, 325] width 152 height 114
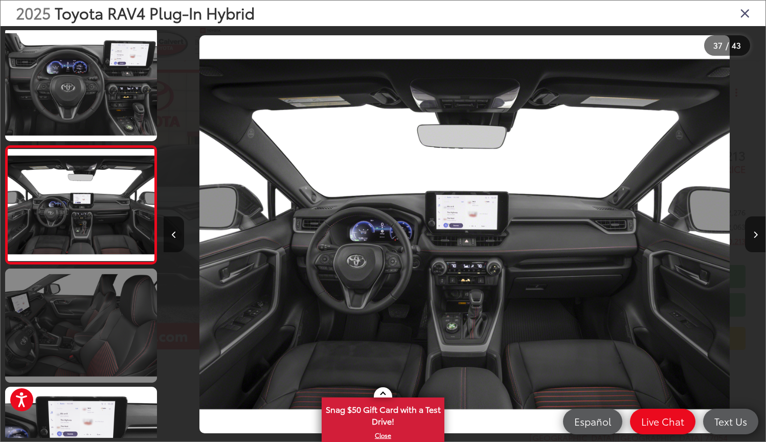
click at [89, 357] on link at bounding box center [81, 325] width 152 height 114
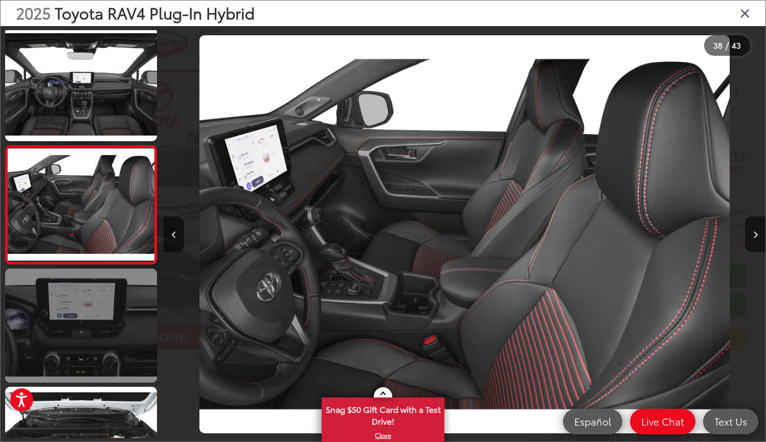
click at [89, 357] on link at bounding box center [81, 325] width 152 height 114
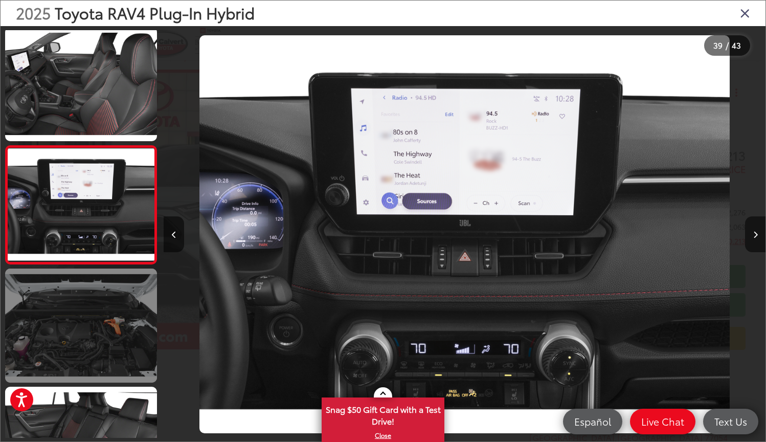
click at [89, 357] on link at bounding box center [81, 325] width 152 height 114
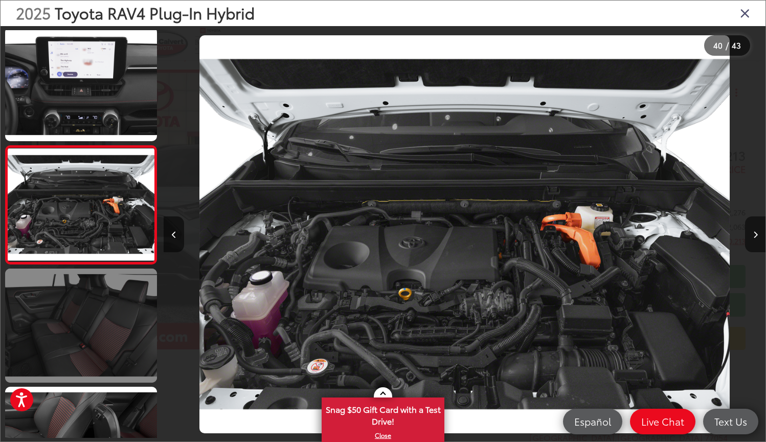
click at [89, 357] on link at bounding box center [81, 325] width 152 height 114
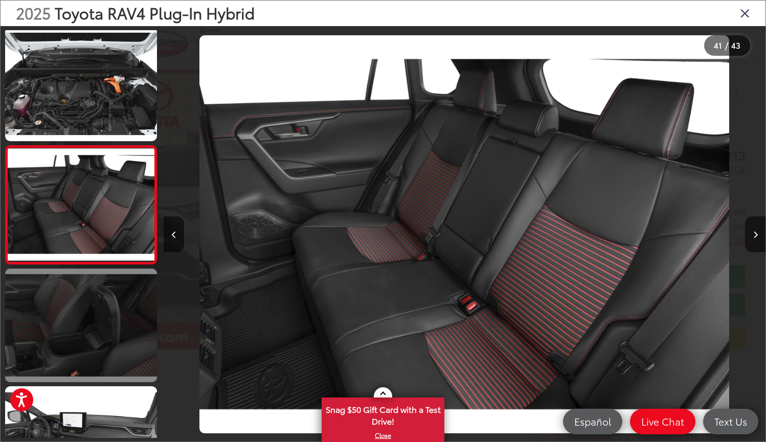
click at [89, 357] on link at bounding box center [81, 325] width 152 height 114
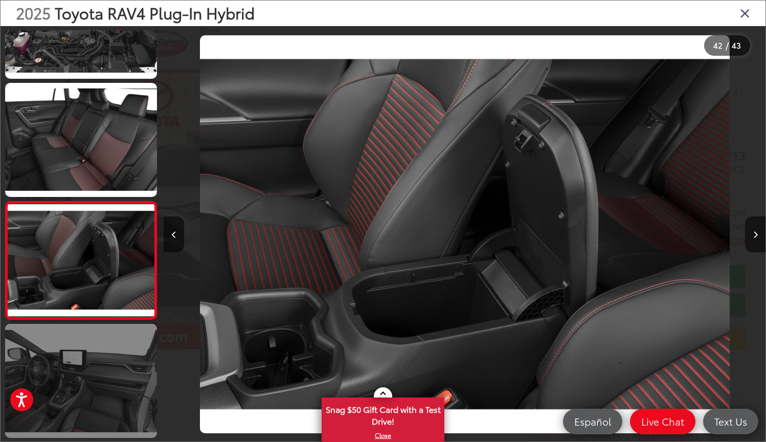
click at [87, 367] on link at bounding box center [81, 381] width 152 height 114
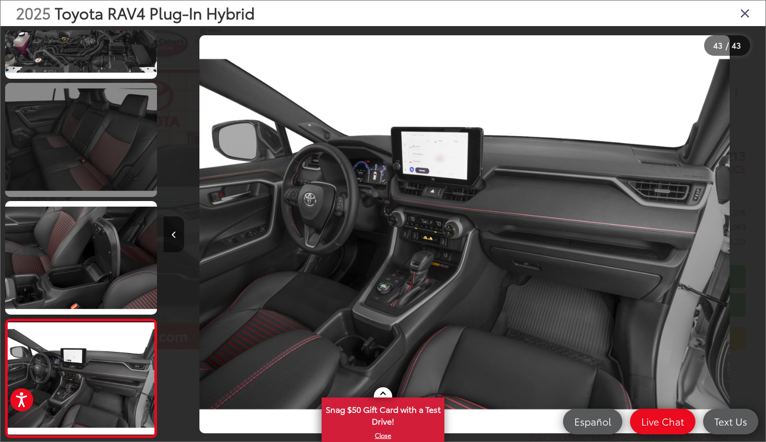
click at [116, 137] on link at bounding box center [81, 140] width 152 height 114
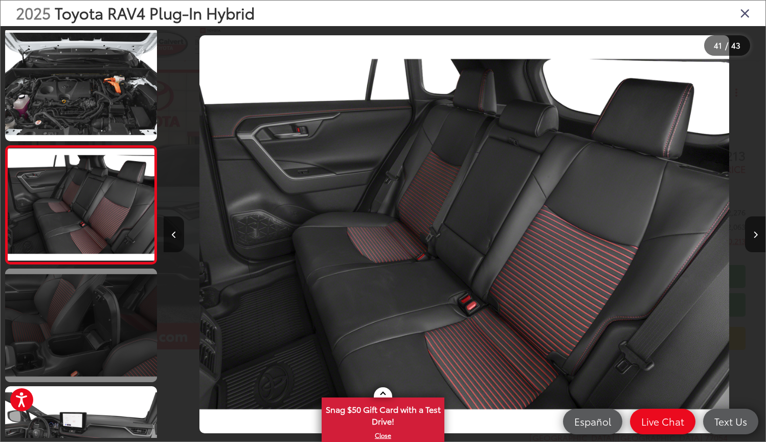
click at [61, 281] on link at bounding box center [81, 325] width 152 height 114
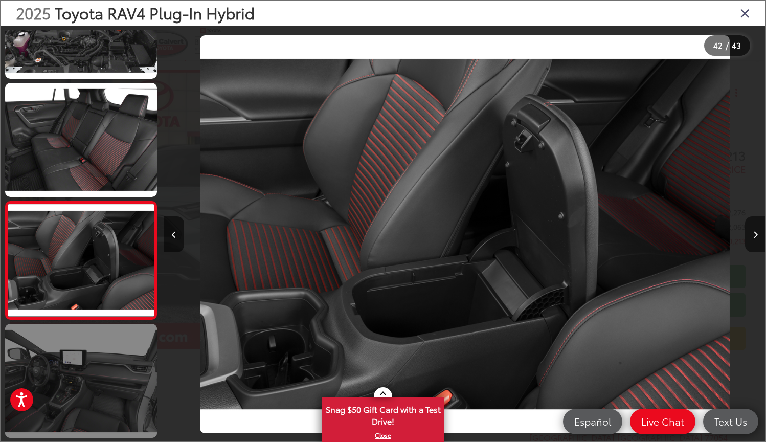
click at [83, 404] on link at bounding box center [81, 381] width 152 height 114
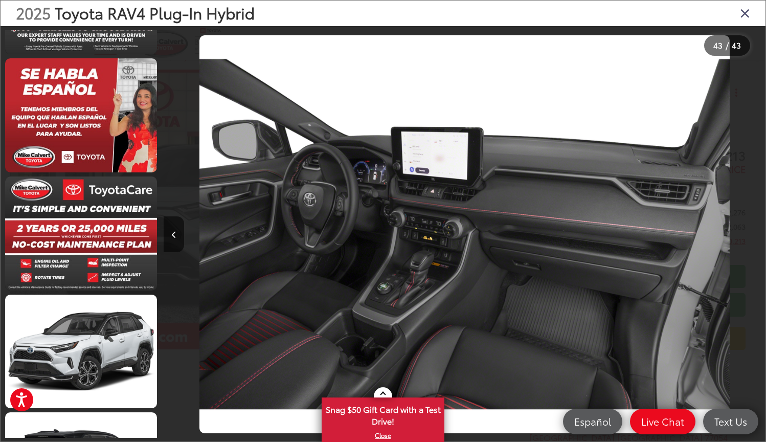
click at [188, 74] on div at bounding box center [239, 234] width 150 height 416
click at [744, 19] on icon "Close gallery" at bounding box center [745, 12] width 10 height 13
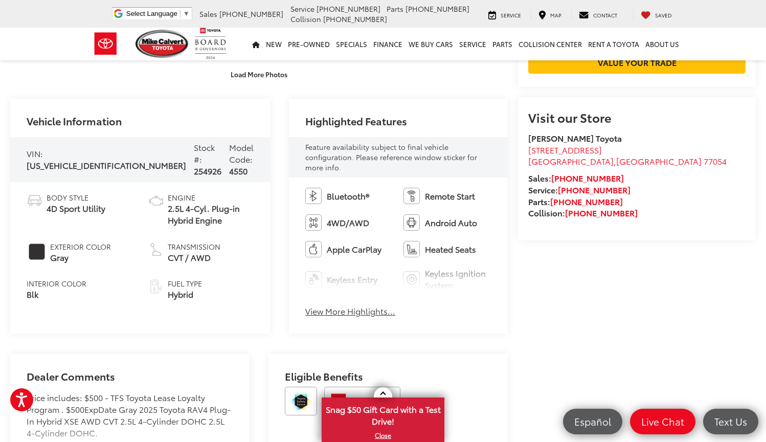
scroll to position [356, 0]
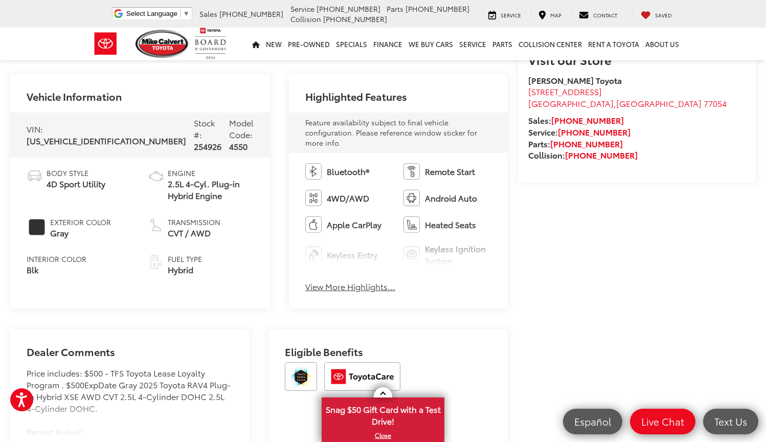
click at [328, 282] on button "View More Highlights..." at bounding box center [350, 287] width 90 height 12
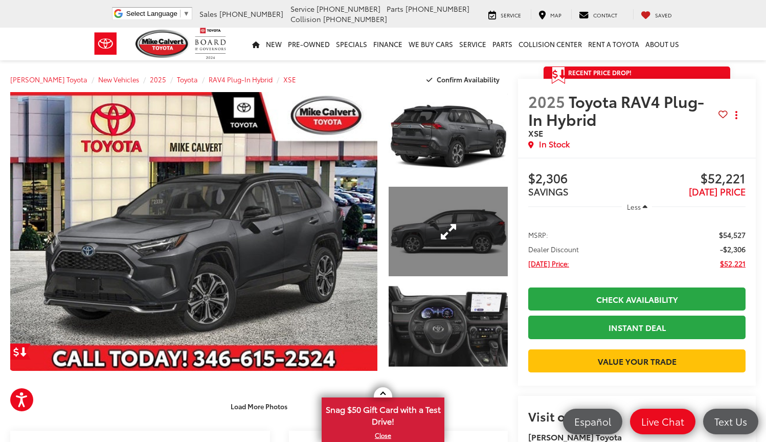
scroll to position [0, 0]
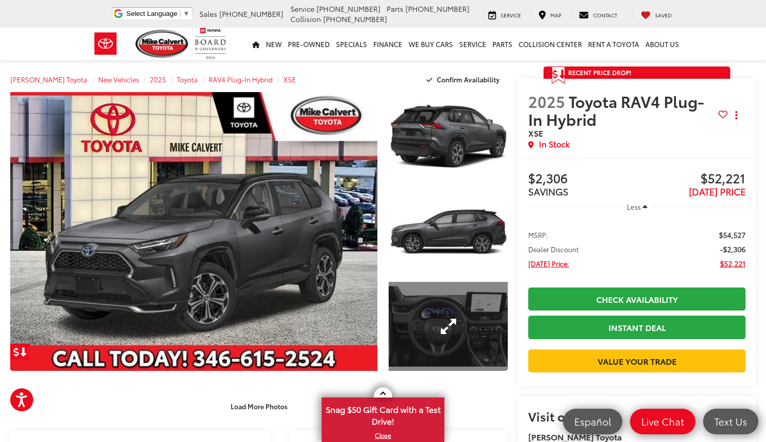
click at [432, 311] on link "Expand Photo 3" at bounding box center [448, 326] width 119 height 89
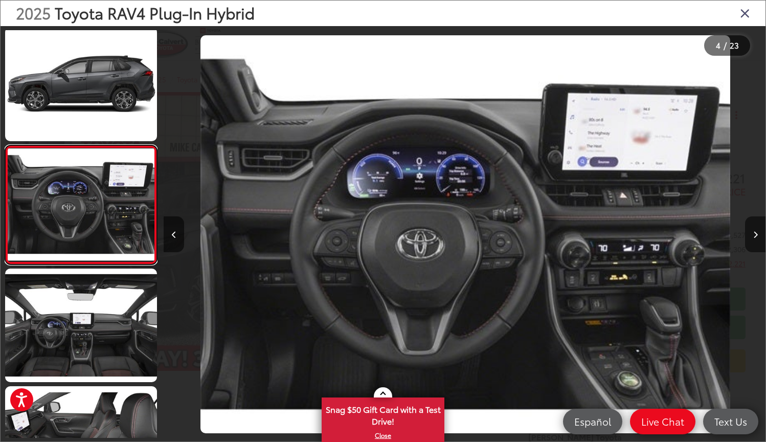
scroll to position [0, 1805]
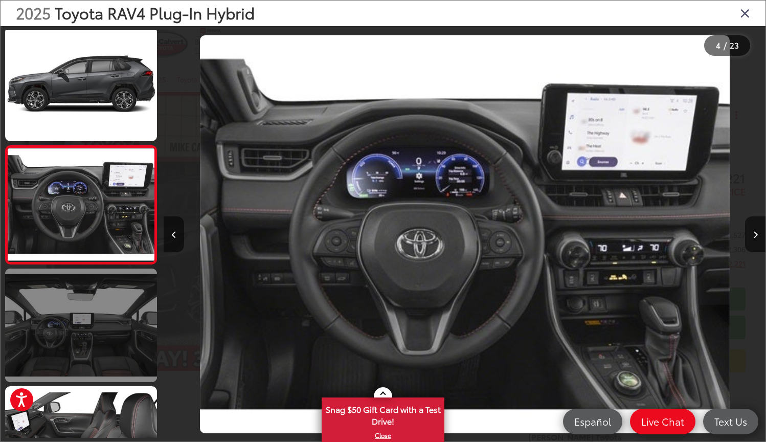
click at [66, 331] on link at bounding box center [81, 325] width 152 height 114
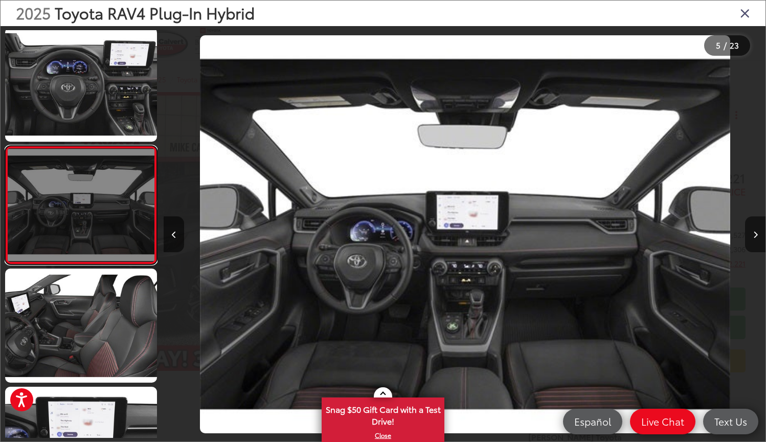
scroll to position [0, 2407]
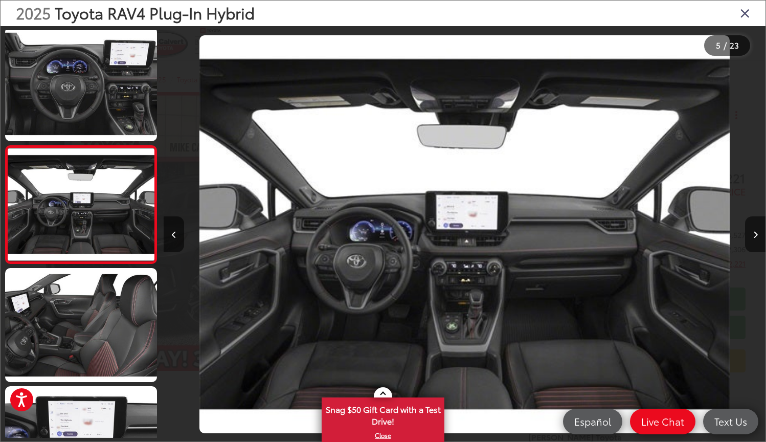
click at [428, 118] on img "2025 Toyota RAV4 Plug-In Hybrid XSE 4" at bounding box center [464, 234] width 530 height 398
click at [745, 21] on div "2025 Toyota RAV4 Plug-In Hybrid" at bounding box center [383, 14] width 765 height 26
click at [745, 14] on icon "Close gallery" at bounding box center [745, 12] width 10 height 13
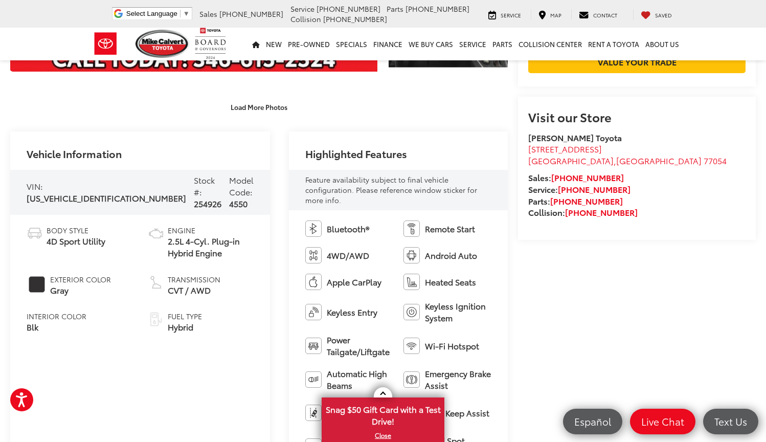
scroll to position [333, 0]
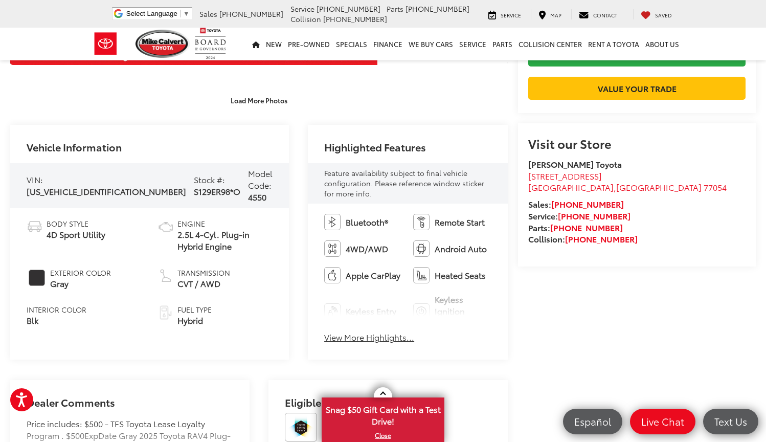
scroll to position [323, 0]
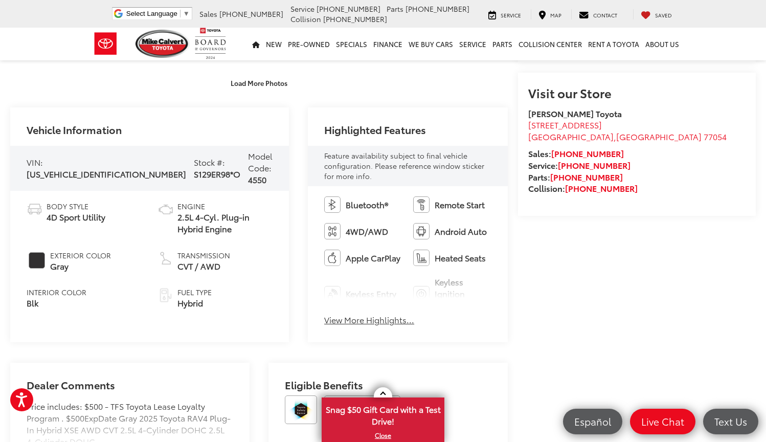
click at [330, 314] on button "View More Highlights..." at bounding box center [369, 320] width 90 height 12
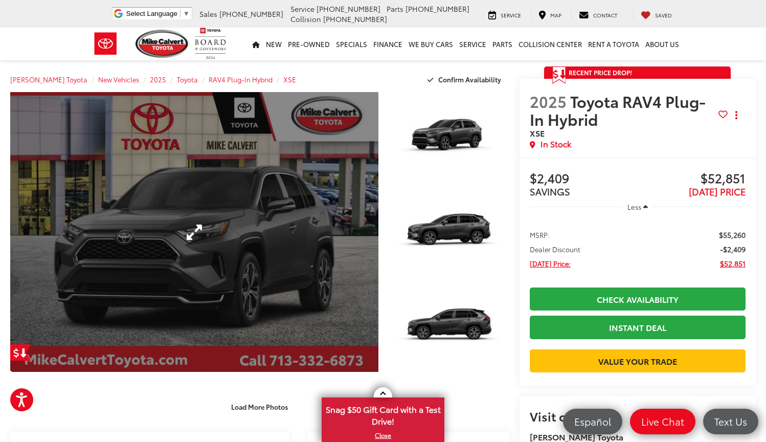
scroll to position [0, 0]
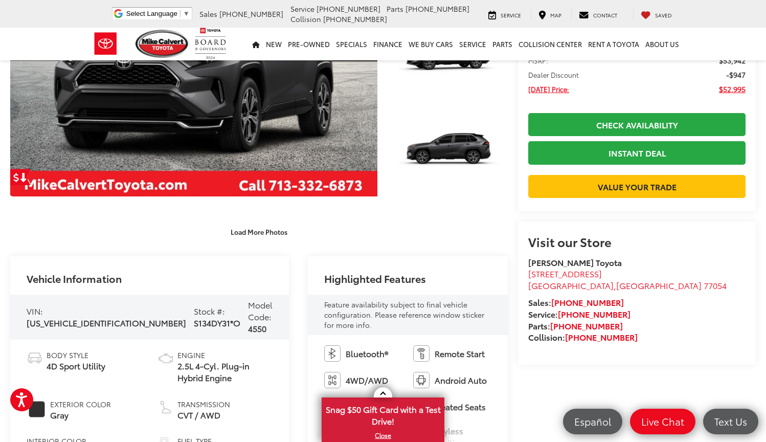
scroll to position [10, 0]
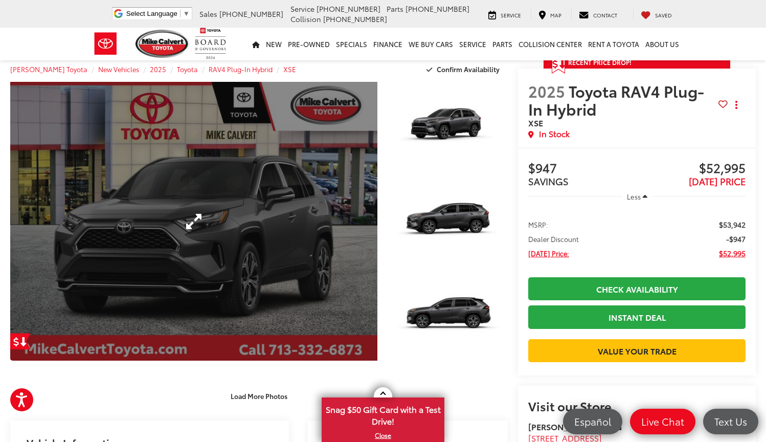
click at [353, 192] on link "Expand Photo 0" at bounding box center [193, 221] width 367 height 279
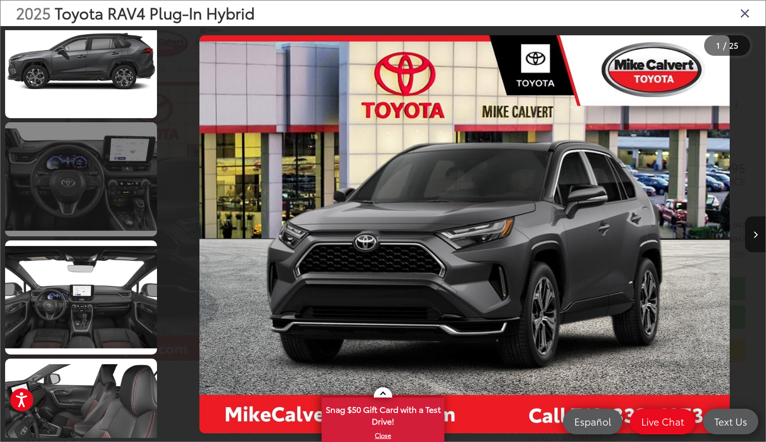
click at [95, 172] on link at bounding box center [81, 179] width 152 height 114
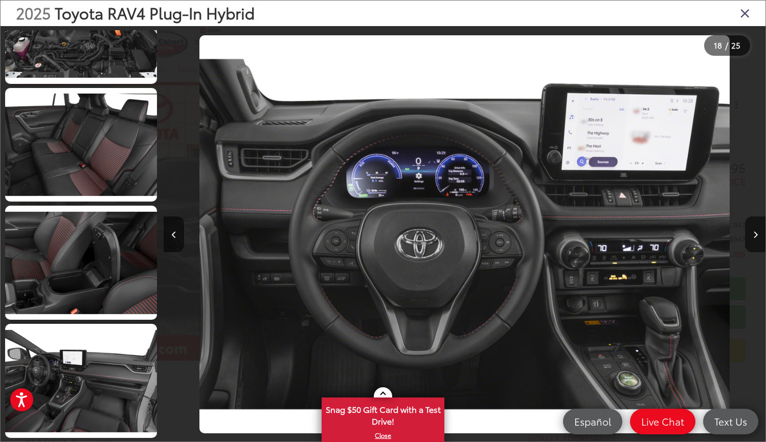
scroll to position [2546, 0]
click at [755, 17] on div "2025 Toyota RAV4 Plug-In Hybrid" at bounding box center [383, 14] width 765 height 26
click at [745, 15] on icon "Close gallery" at bounding box center [745, 12] width 10 height 13
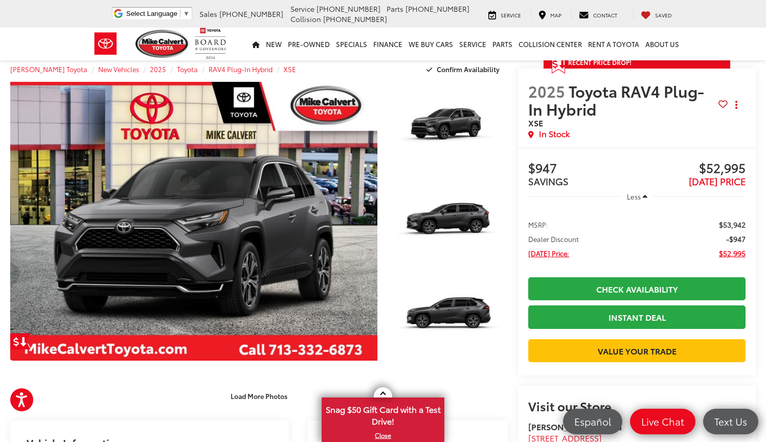
click at [60, 36] on nav "New New New Tundra Inventory Schedule Test Drive Model Research Toyota Reviews …" at bounding box center [383, 44] width 766 height 33
click at [43, 24] on div "[PERSON_NAME] Toyota Select Language ​ ▼ Sales [PHONE_NUMBER] Service [PHONE_NU…" at bounding box center [383, 14] width 766 height 28
click at [38, 46] on nav "New New New Tundra Inventory Schedule Test Drive Model Research Toyota Reviews …" at bounding box center [383, 44] width 766 height 33
click at [55, 36] on nav "New New New Tundra Inventory Schedule Test Drive Model Research Toyota Reviews …" at bounding box center [383, 44] width 766 height 33
click at [37, 55] on nav "New New New Tundra Inventory Schedule Test Drive Model Research Toyota Reviews …" at bounding box center [383, 44] width 766 height 33
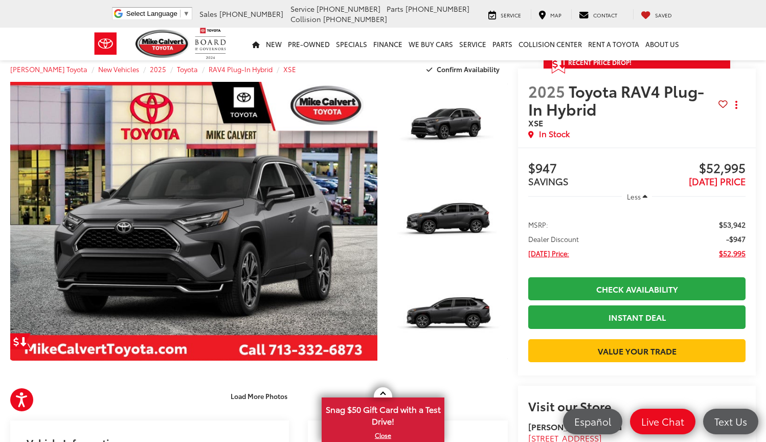
click at [731, 37] on nav "New New New Tundra Inventory Schedule Test Drive Model Research Toyota Reviews …" at bounding box center [383, 44] width 766 height 33
